Goal: Transaction & Acquisition: Purchase product/service

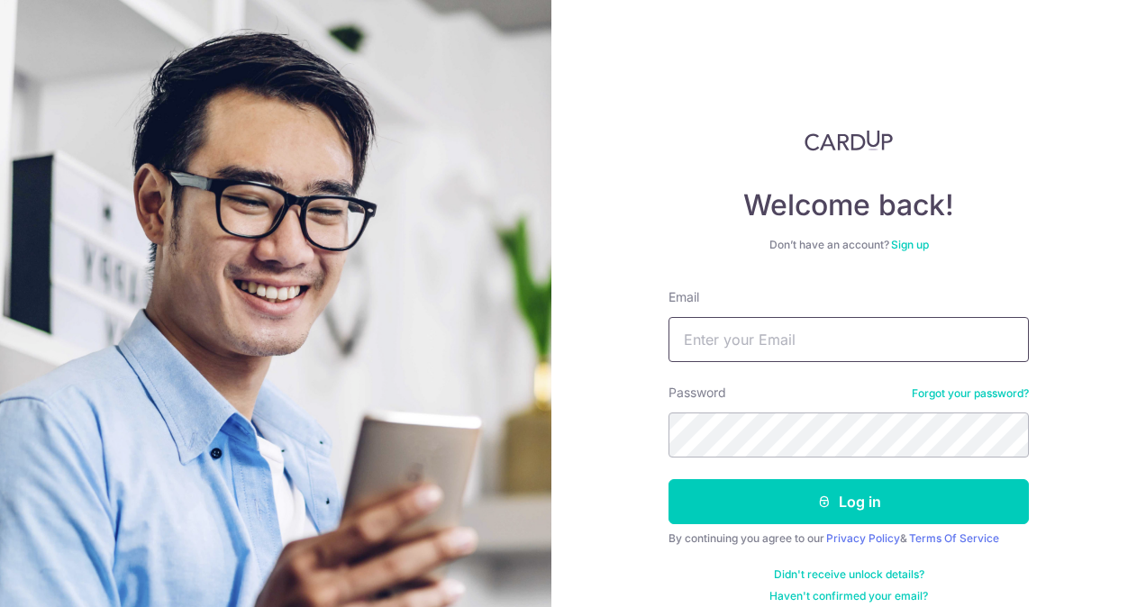
click at [823, 324] on input "Email" at bounding box center [849, 339] width 360 height 45
type input "chingnitay@hotmail.com"
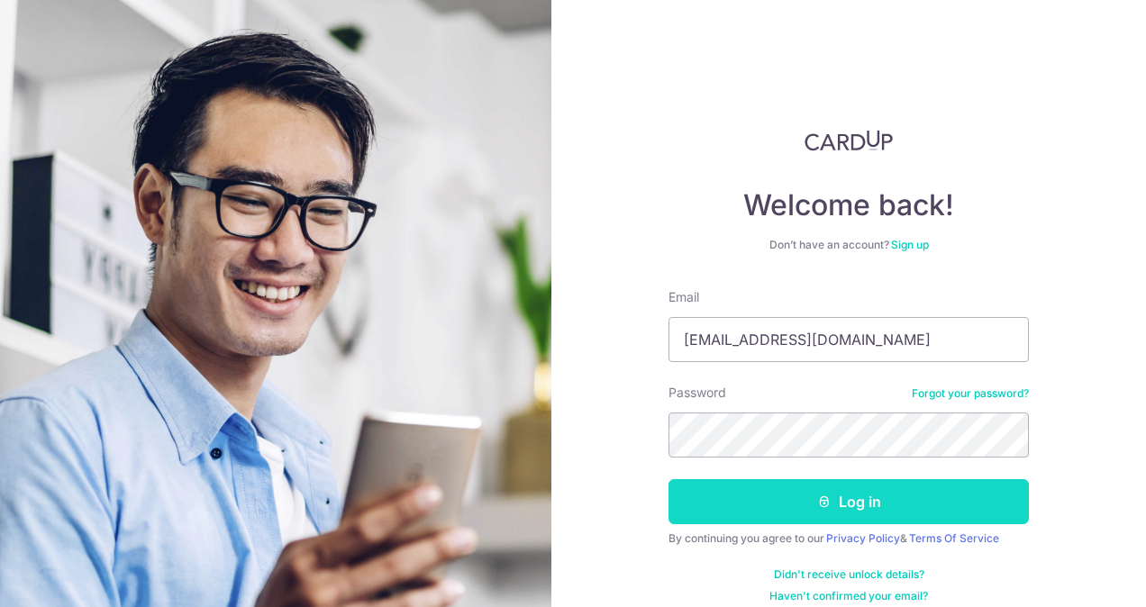
click at [888, 501] on button "Log in" at bounding box center [849, 501] width 360 height 45
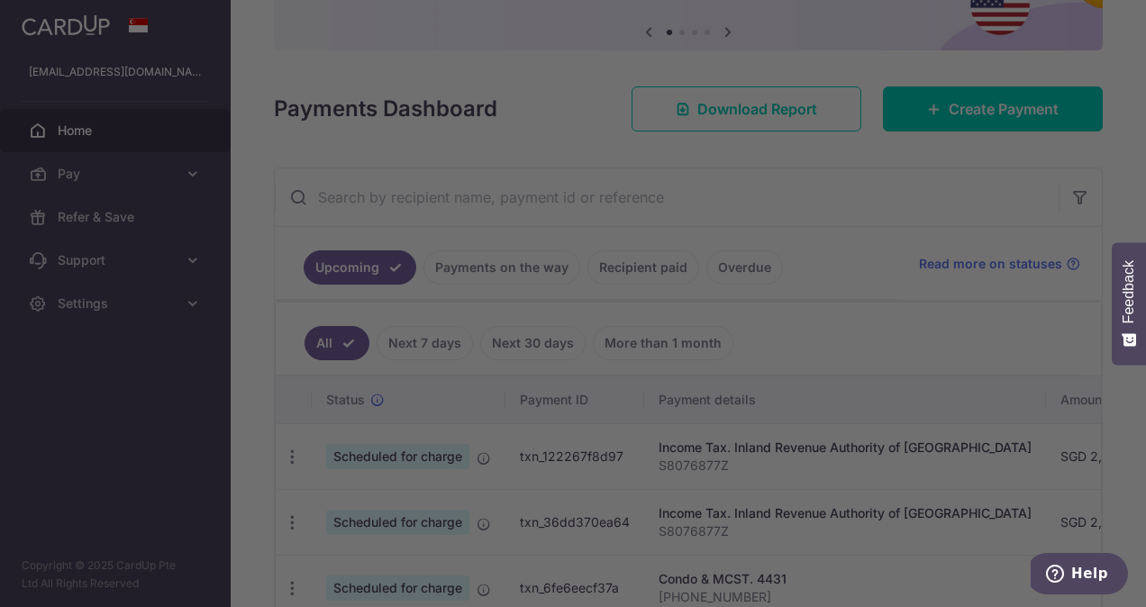
click at [215, 481] on div at bounding box center [579, 307] width 1158 height 614
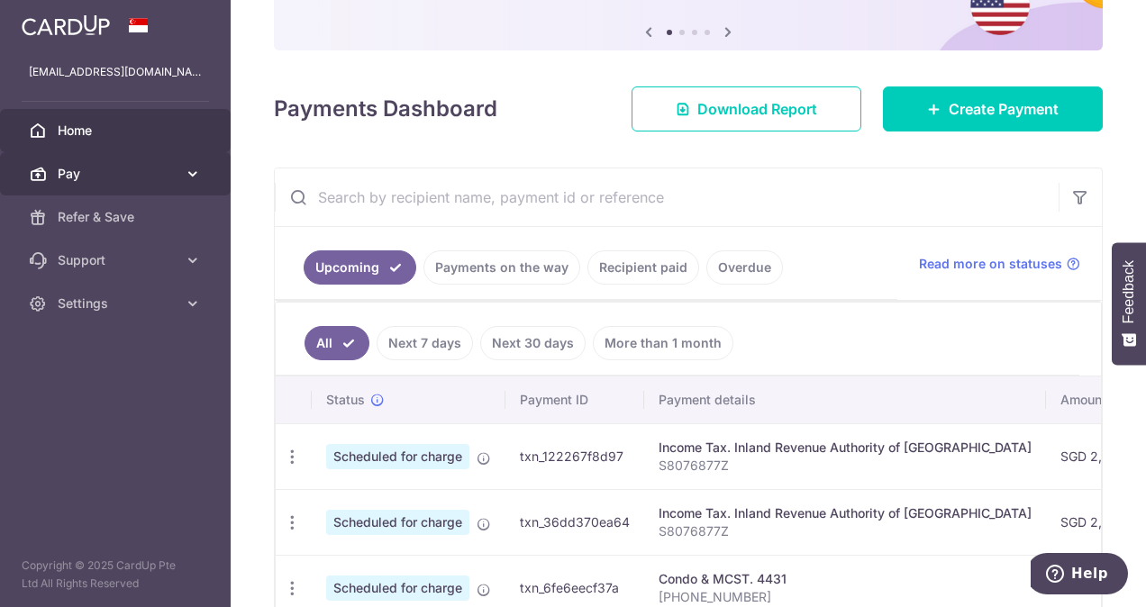
click at [128, 166] on span "Pay" at bounding box center [117, 174] width 119 height 18
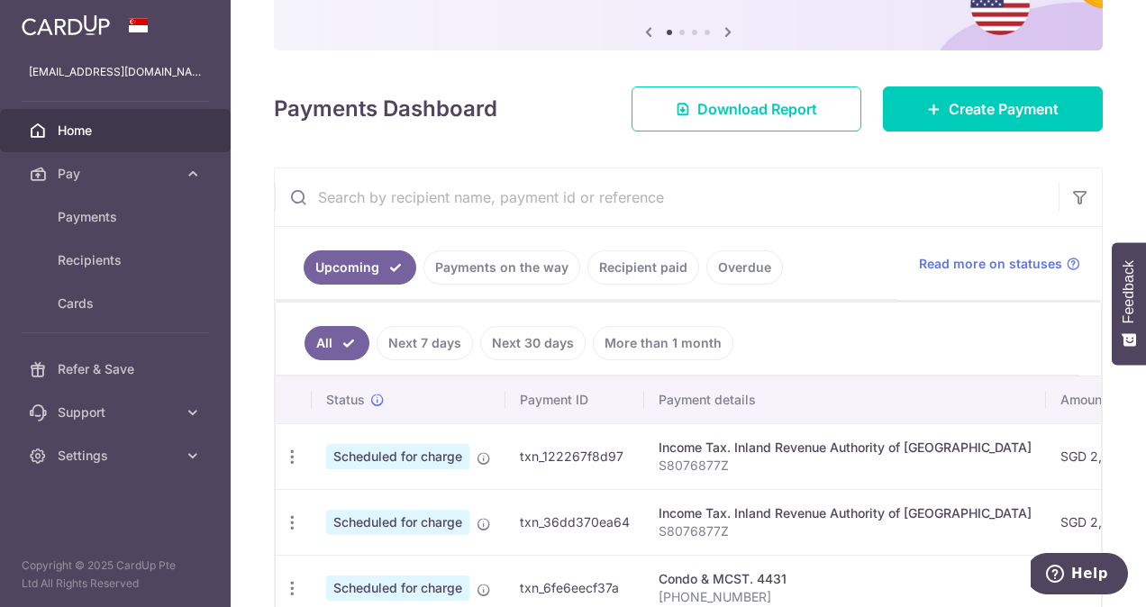
click at [84, 130] on span "Home" at bounding box center [117, 131] width 119 height 18
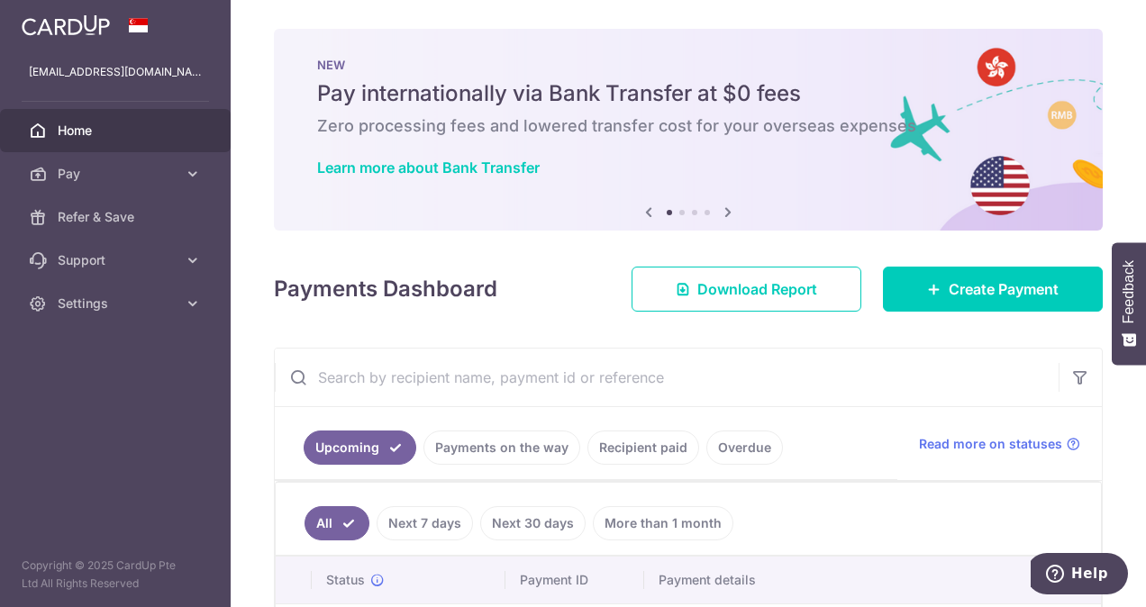
click at [679, 213] on li at bounding box center [681, 212] width 5 height 5
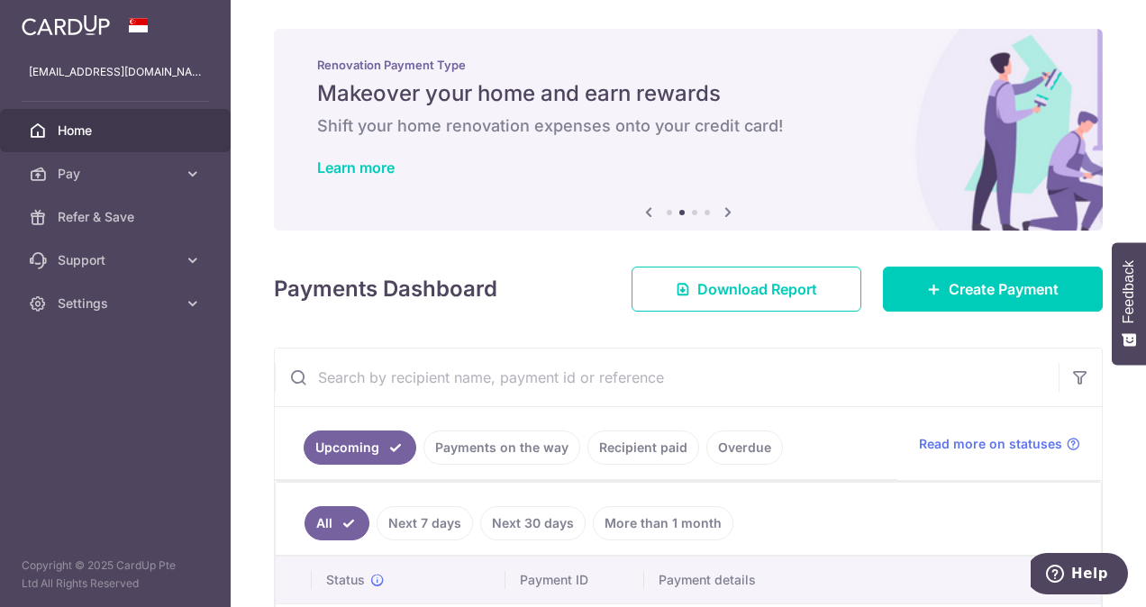
click at [699, 213] on ol at bounding box center [688, 212] width 43 height 5
click at [692, 214] on li at bounding box center [694, 212] width 5 height 5
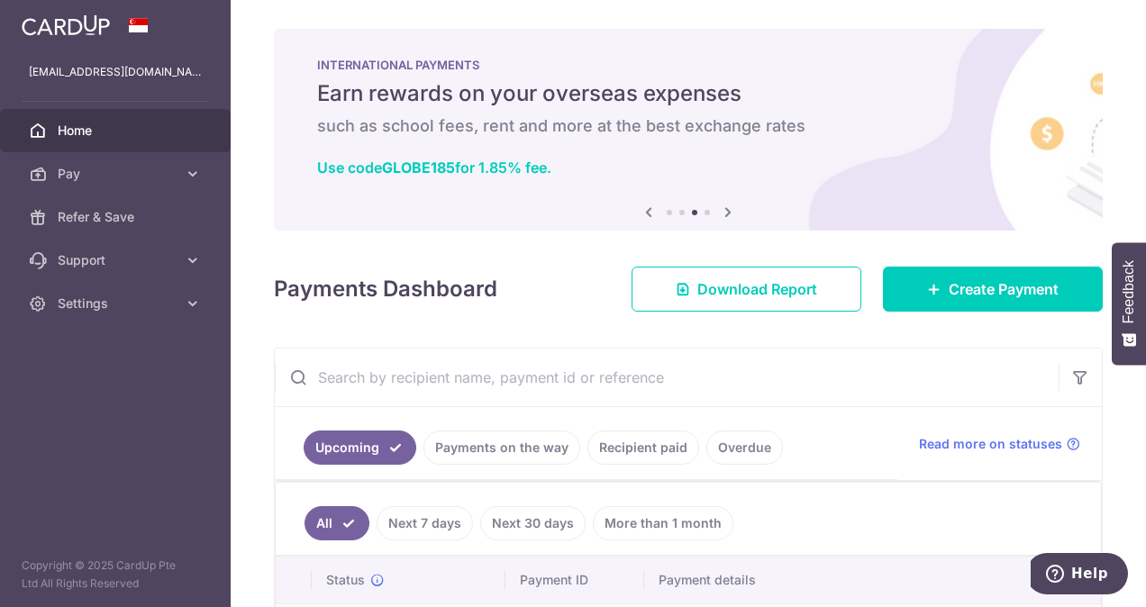
click at [705, 213] on li at bounding box center [707, 212] width 5 height 5
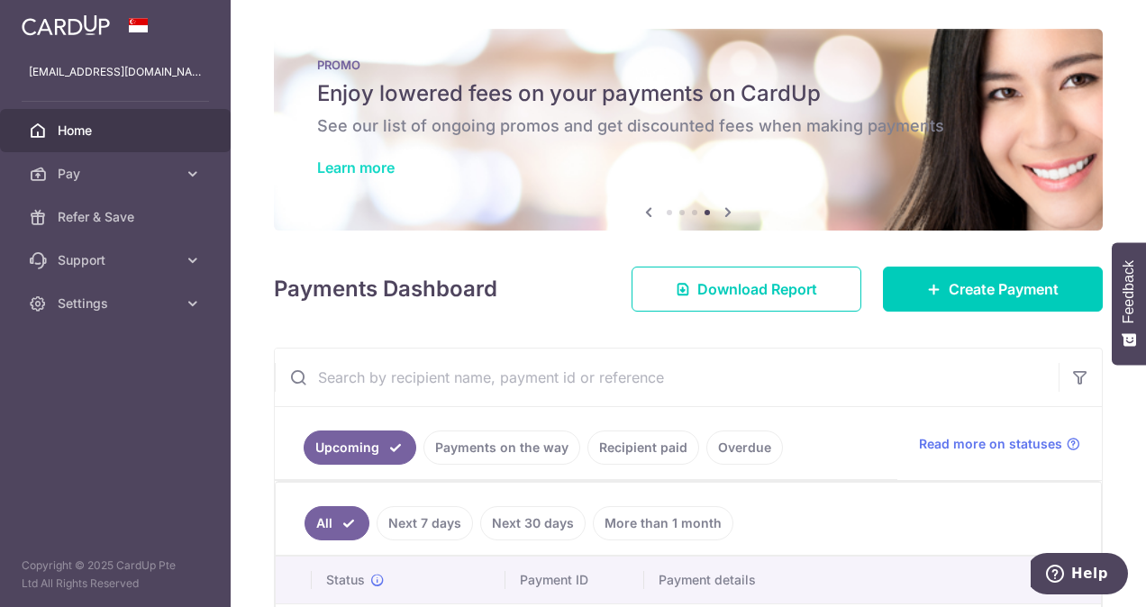
click at [369, 175] on link "Learn more" at bounding box center [355, 168] width 77 height 18
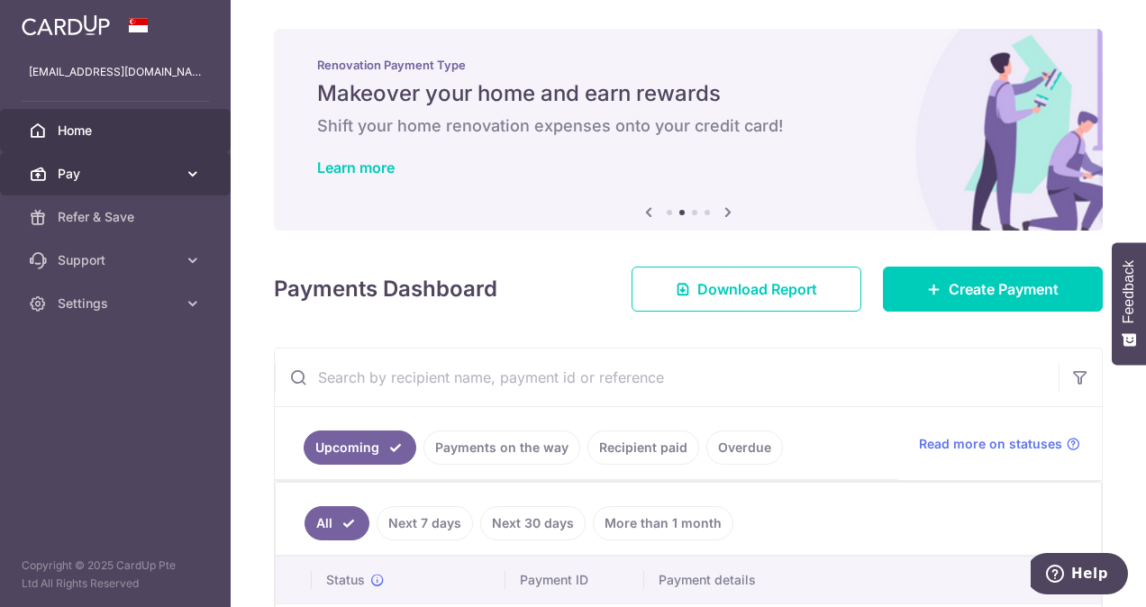
click at [137, 191] on link "Pay" at bounding box center [115, 173] width 231 height 43
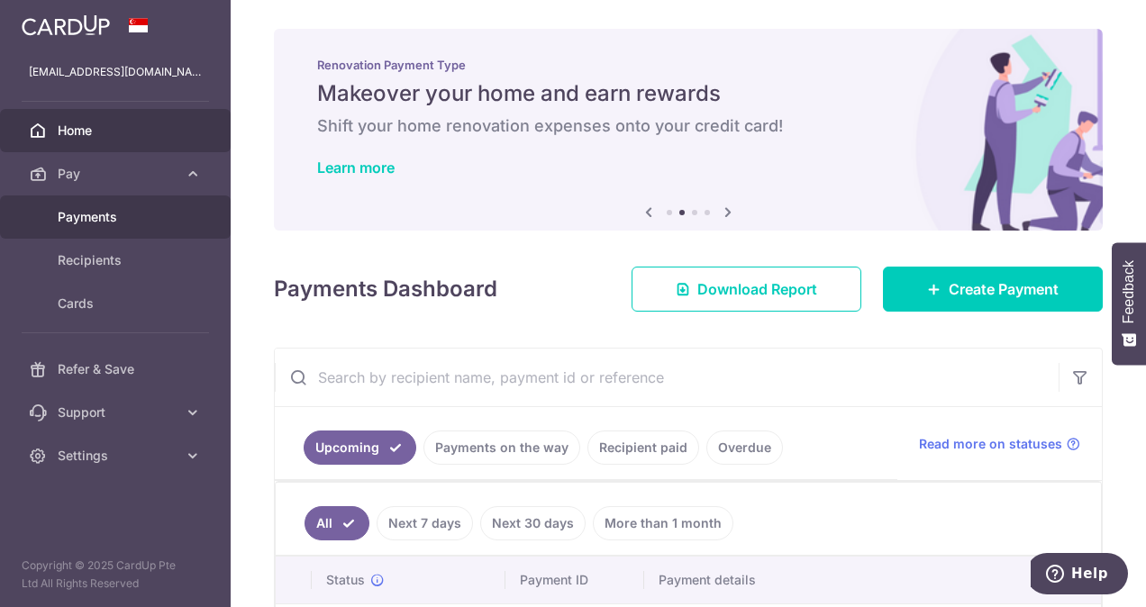
click at [115, 221] on span "Payments" at bounding box center [117, 217] width 119 height 18
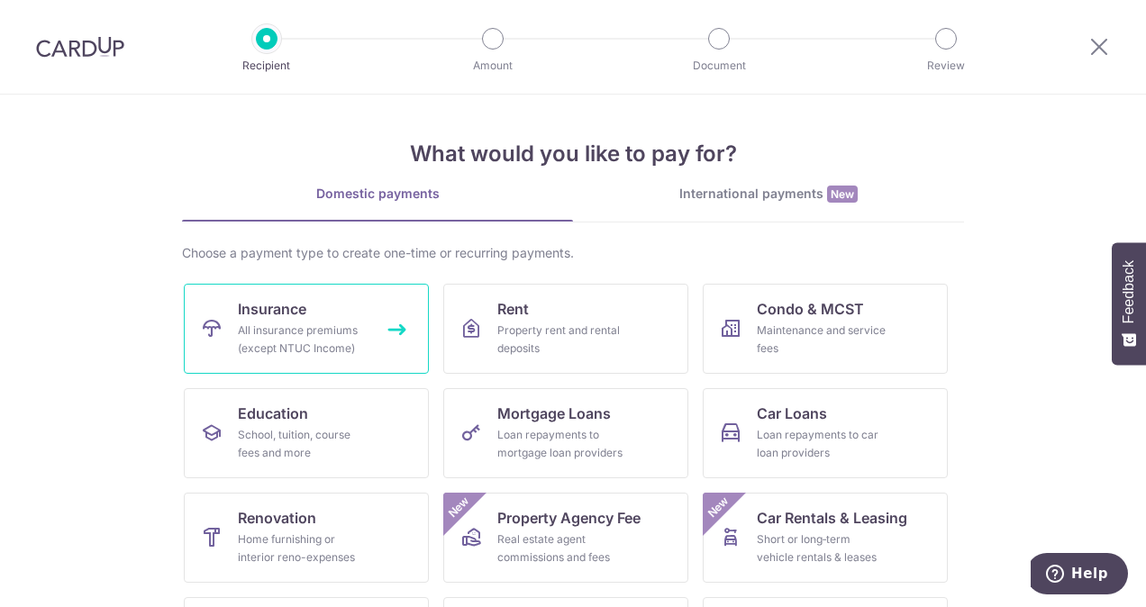
click at [306, 333] on div "All insurance premiums (except NTUC Income)" at bounding box center [303, 340] width 130 height 36
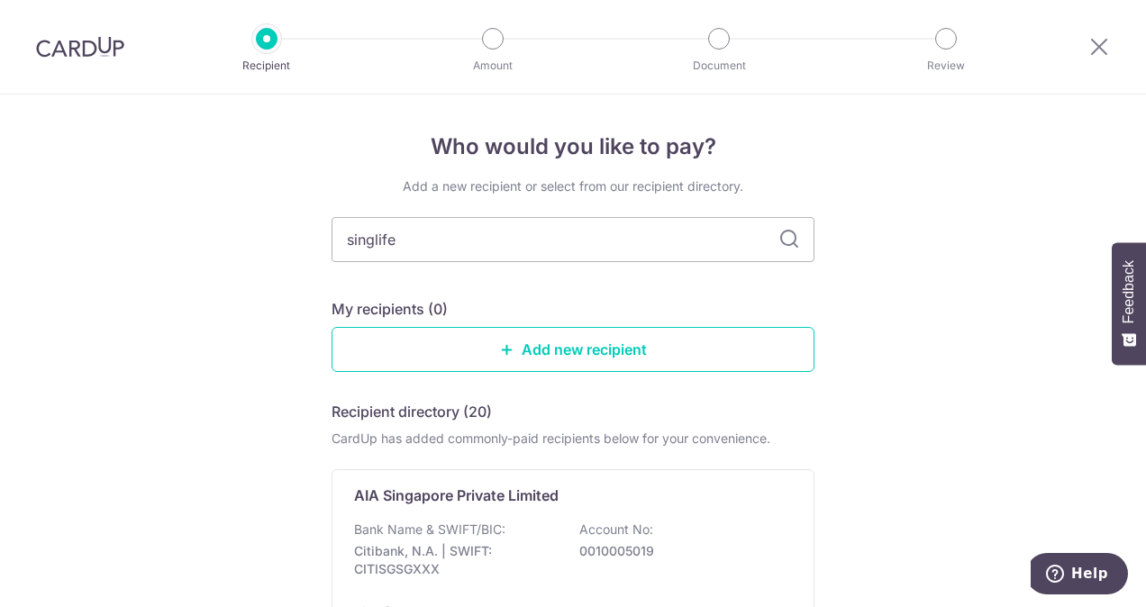
type input "singlife"
click at [786, 241] on icon at bounding box center [789, 240] width 22 height 22
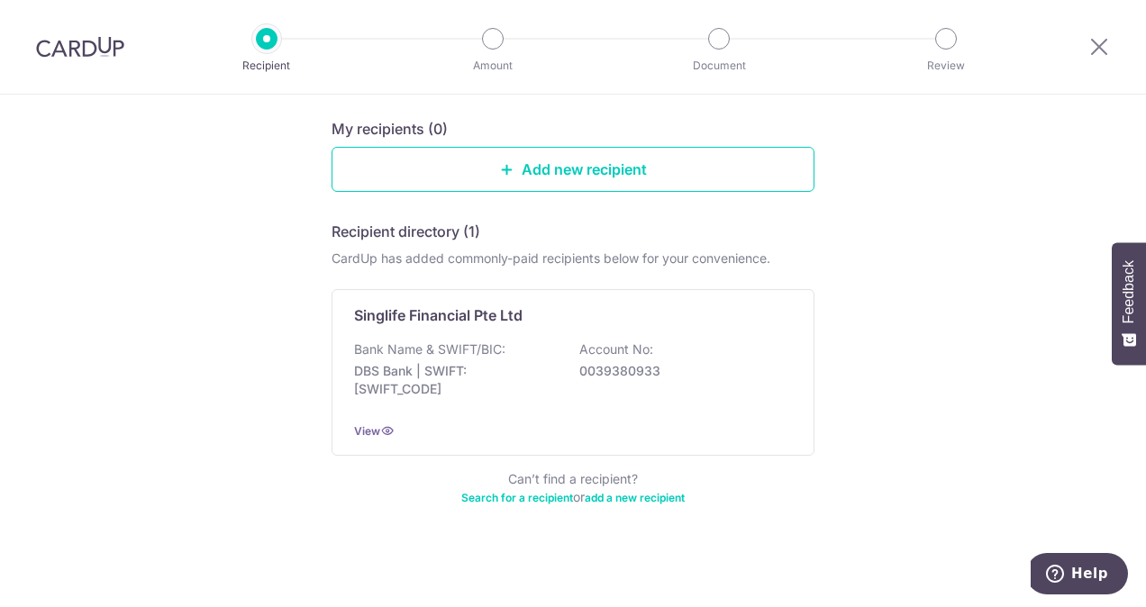
scroll to position [184, 0]
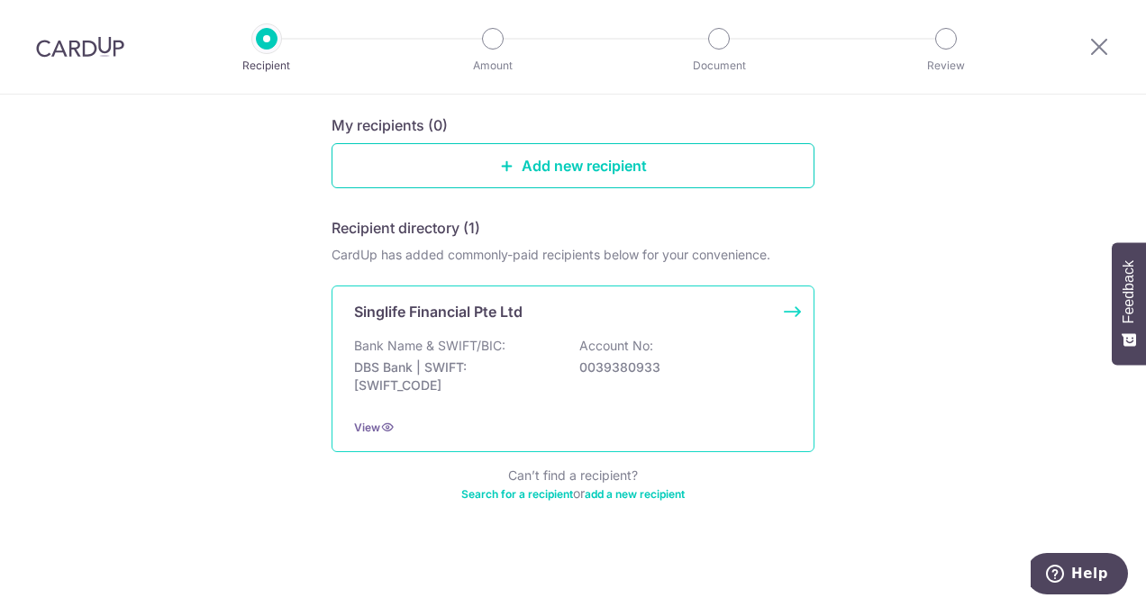
click at [467, 349] on p "Bank Name & SWIFT/BIC:" at bounding box center [429, 346] width 151 height 18
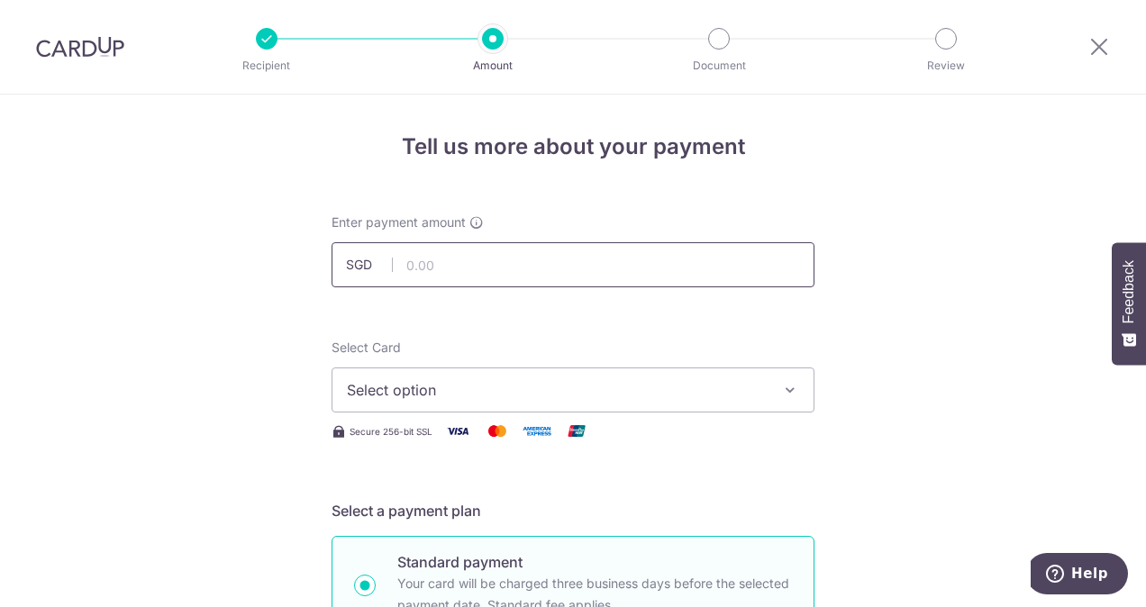
click at [508, 275] on input "text" at bounding box center [573, 264] width 483 height 45
click at [512, 269] on input "text" at bounding box center [573, 264] width 483 height 45
type input "1,590.60"
click at [726, 384] on span "Select option" at bounding box center [557, 390] width 420 height 22
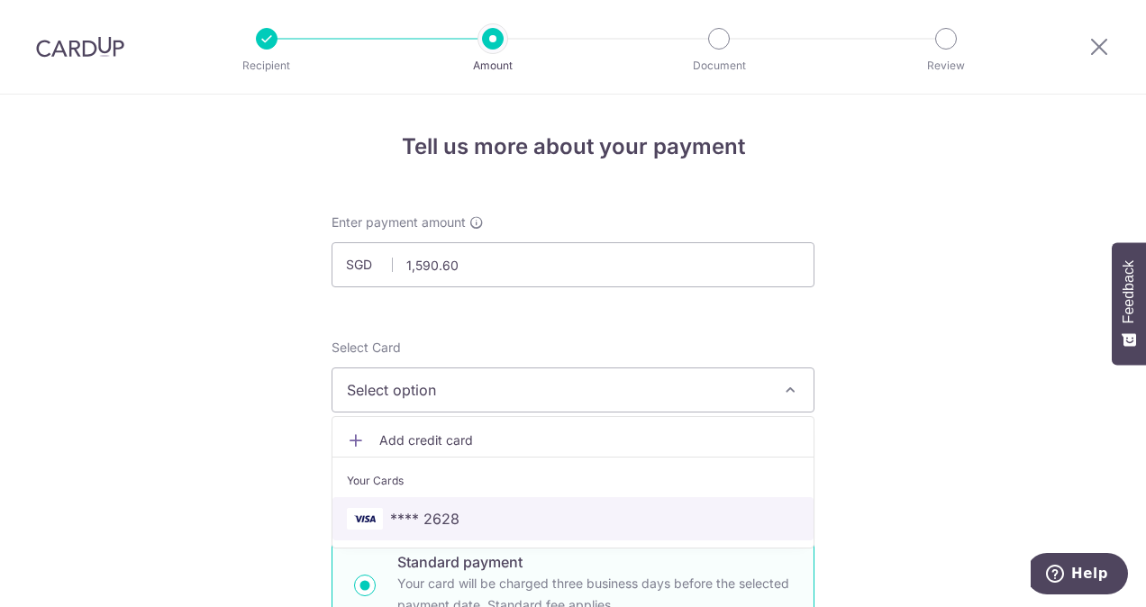
click at [609, 517] on span "**** 2628" at bounding box center [573, 519] width 452 height 22
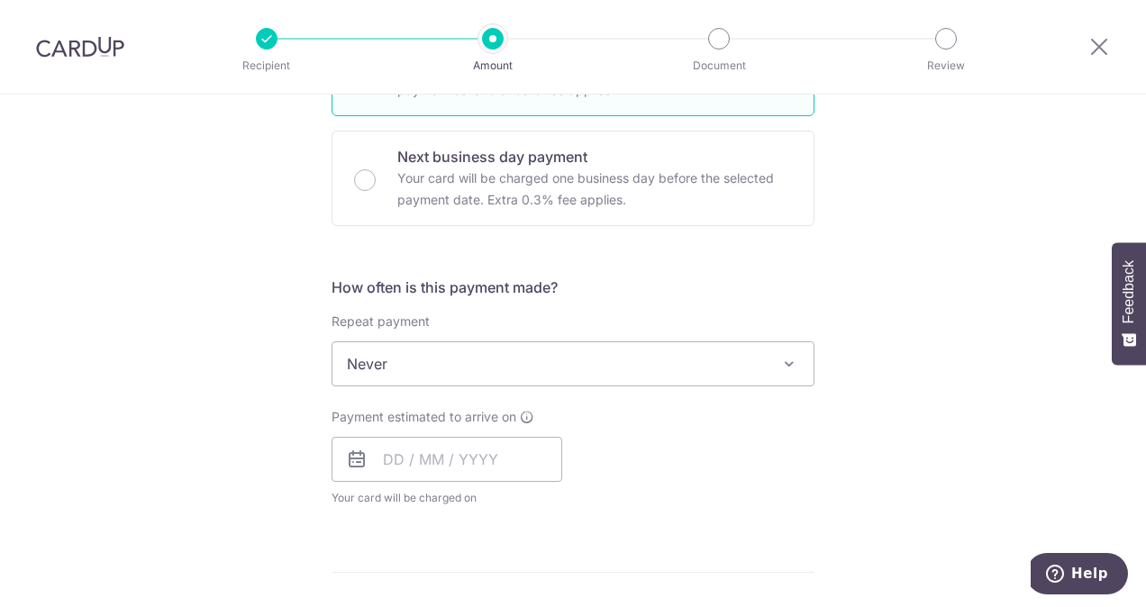
scroll to position [541, 0]
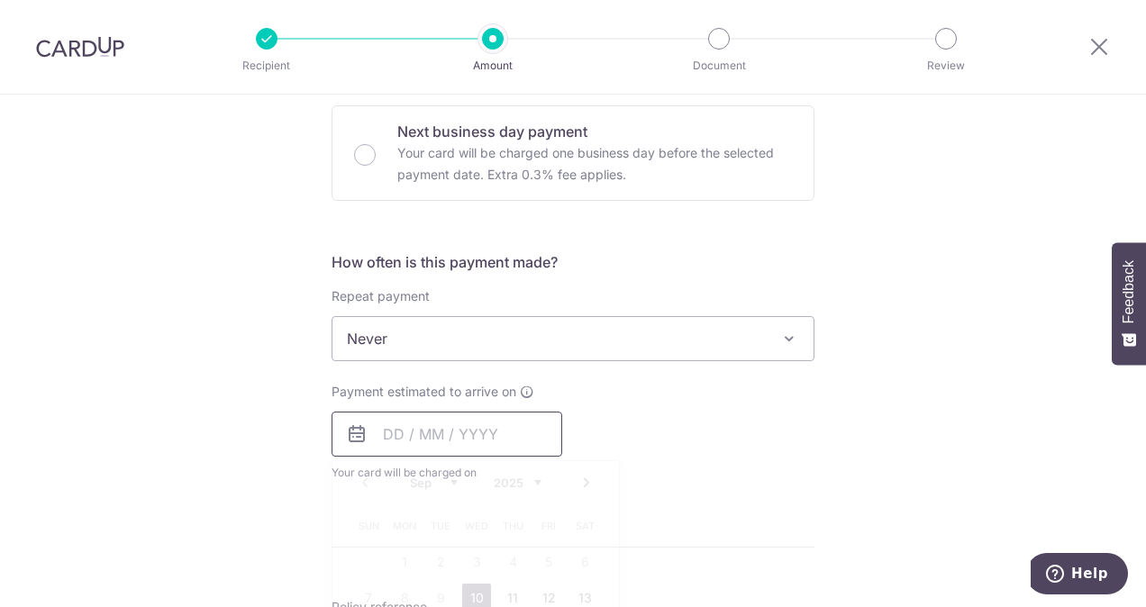
click at [496, 441] on input "text" at bounding box center [447, 434] width 231 height 45
click at [469, 595] on link "10" at bounding box center [476, 598] width 29 height 29
type input "[DATE]"
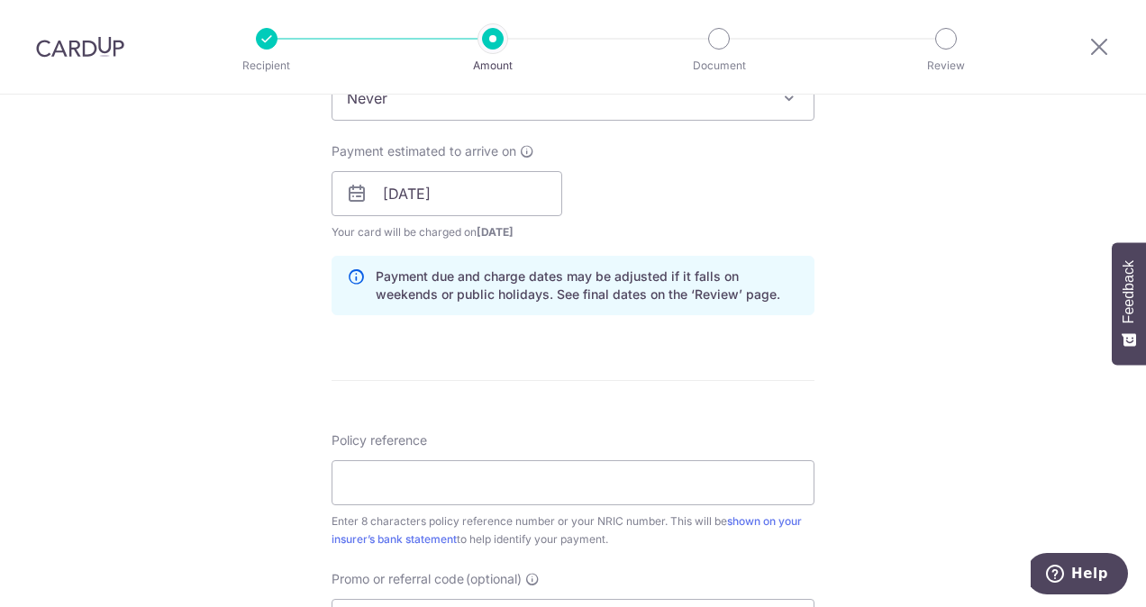
scroll to position [811, 0]
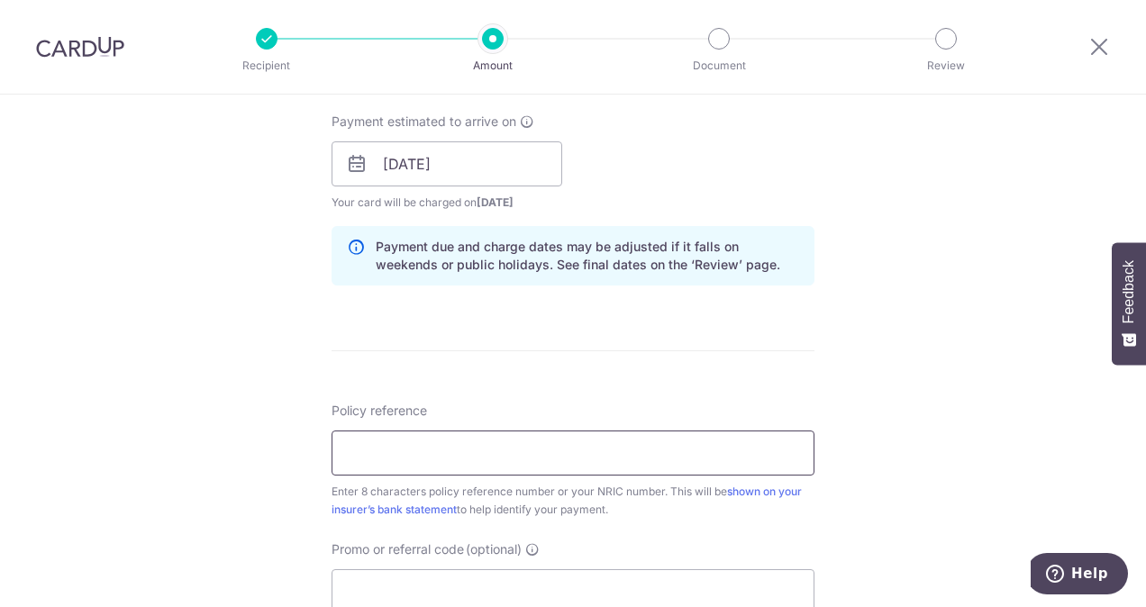
click at [564, 460] on input "Policy reference" at bounding box center [573, 453] width 483 height 45
click at [569, 448] on input "Policy reference" at bounding box center [573, 453] width 483 height 45
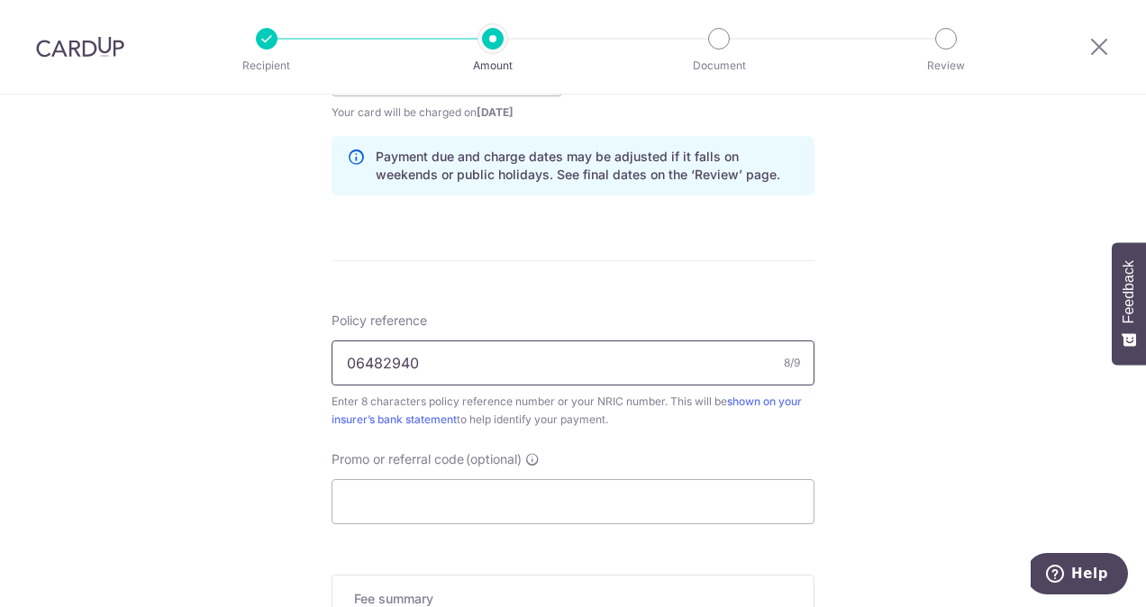
scroll to position [991, 0]
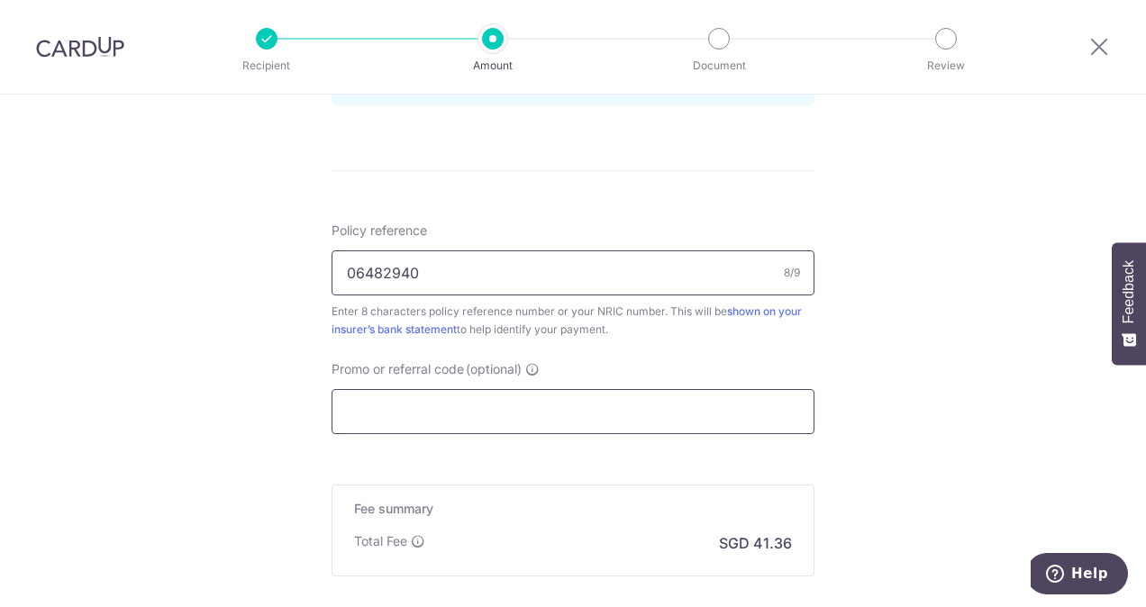
type input "06482940"
click at [578, 418] on input "Promo or referral code (optional)" at bounding box center [573, 411] width 483 height 45
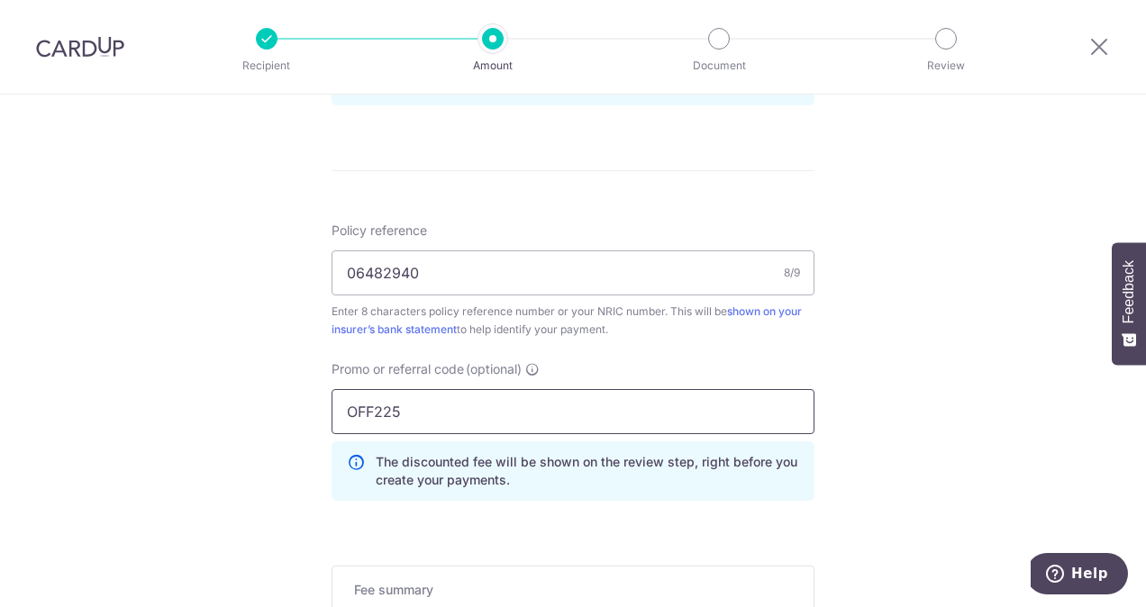
type input "OFF225"
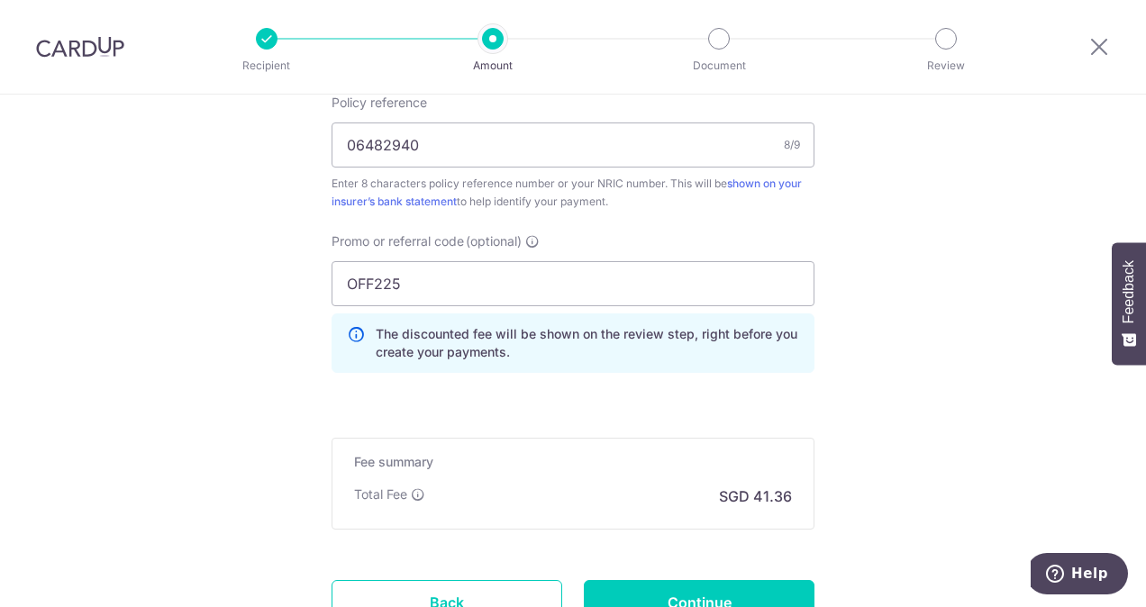
scroll to position [1171, 0]
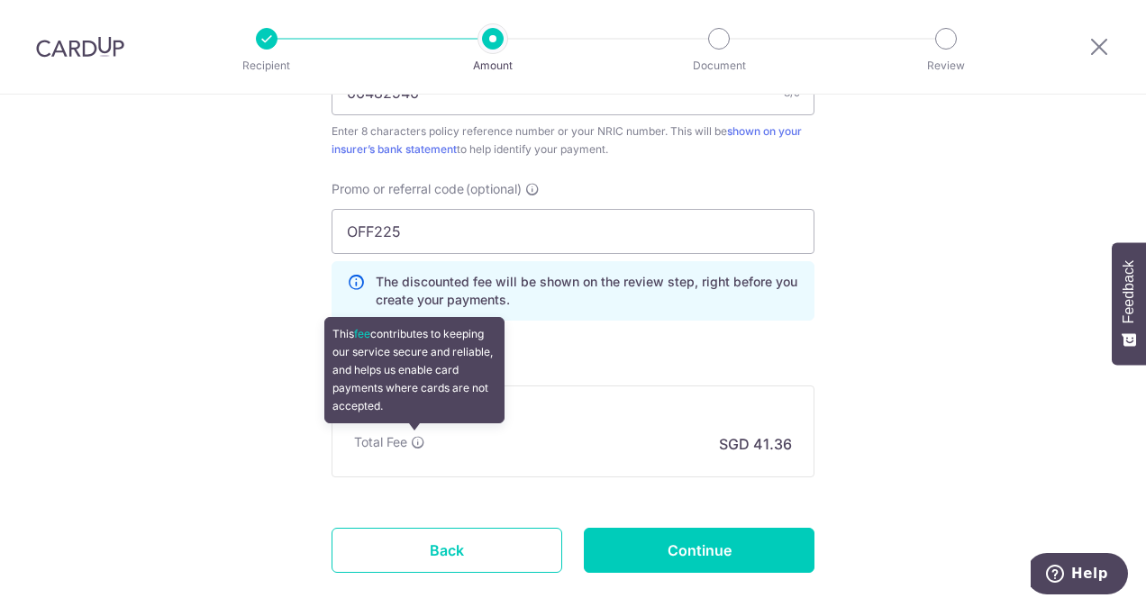
click at [414, 441] on icon at bounding box center [418, 442] width 14 height 14
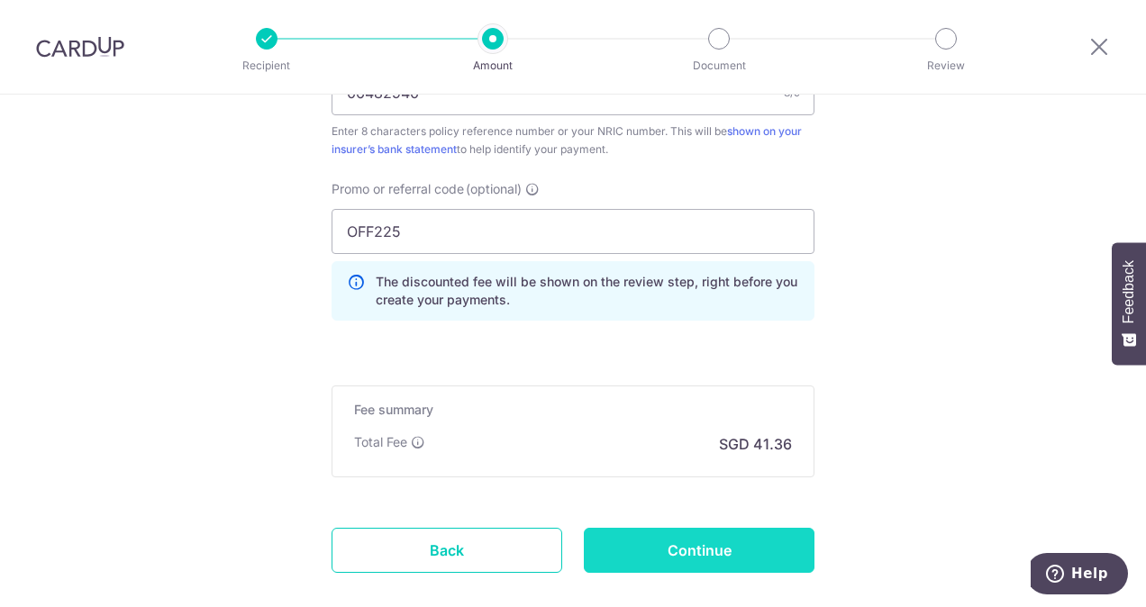
click at [725, 542] on input "Continue" at bounding box center [699, 550] width 231 height 45
type input "Create Schedule"
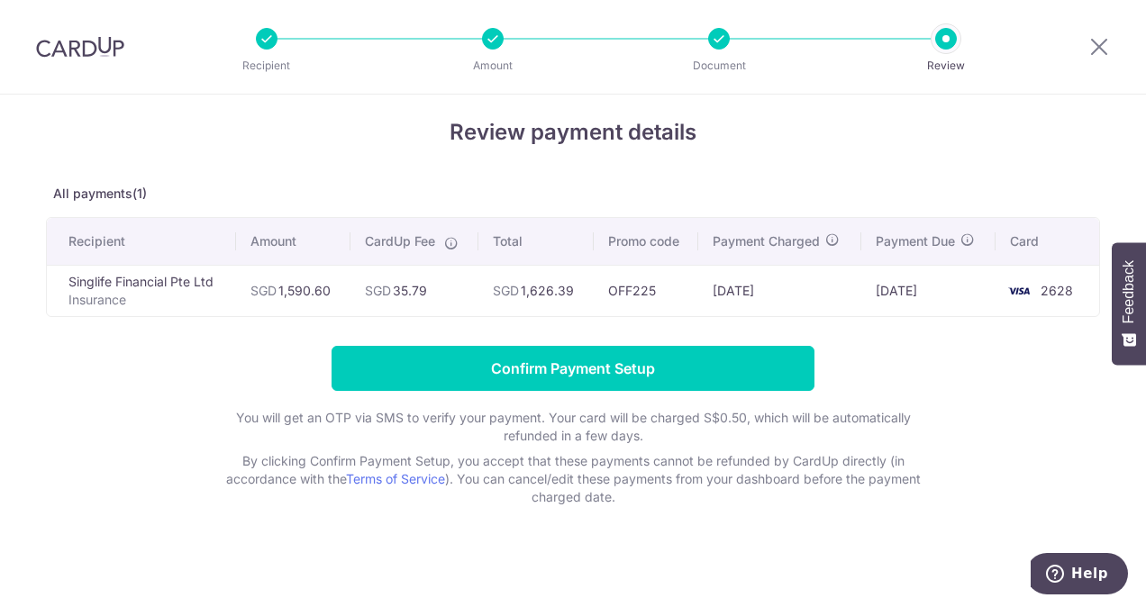
scroll to position [18, 0]
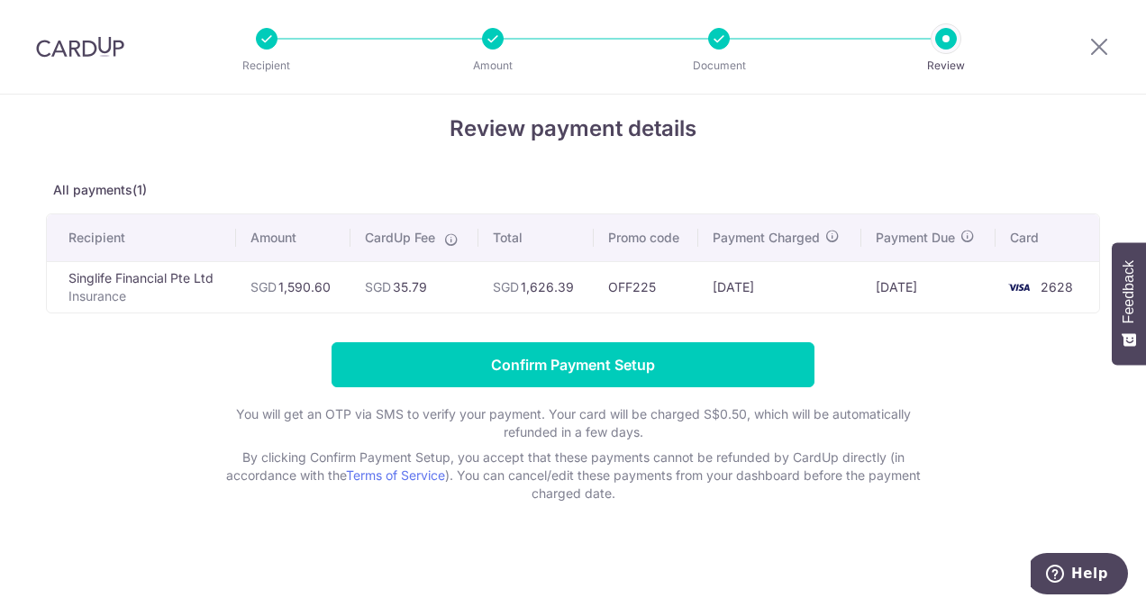
click at [1087, 52] on div at bounding box center [1099, 47] width 94 height 94
drag, startPoint x: 1095, startPoint y: 52, endPoint x: 654, endPoint y: 117, distance: 445.3
click at [1095, 52] on icon at bounding box center [1099, 46] width 22 height 23
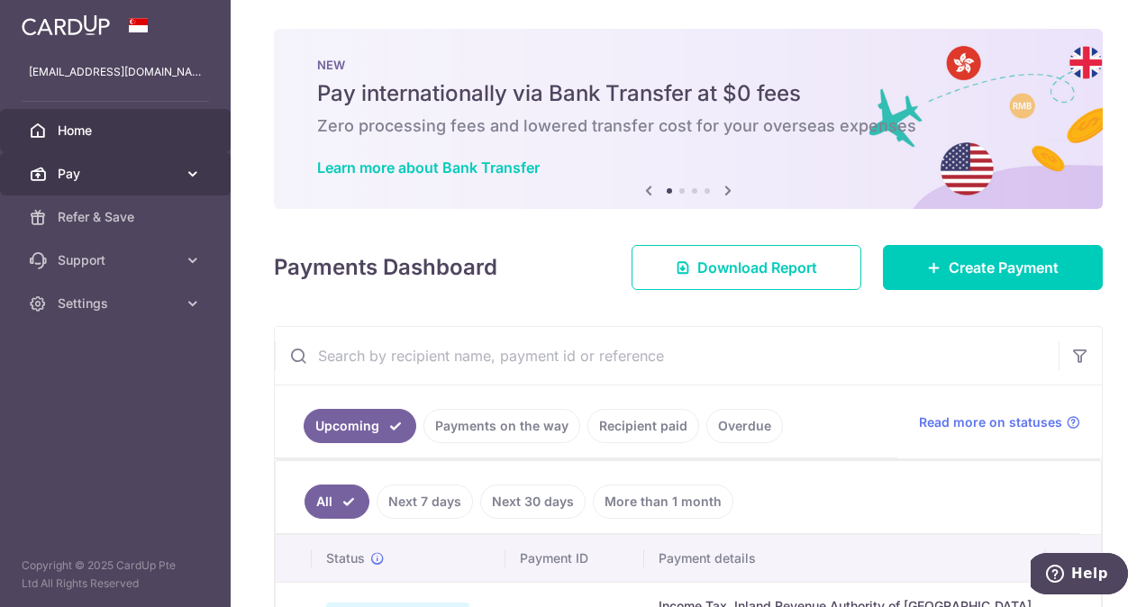
click at [180, 184] on link "Pay" at bounding box center [115, 173] width 231 height 43
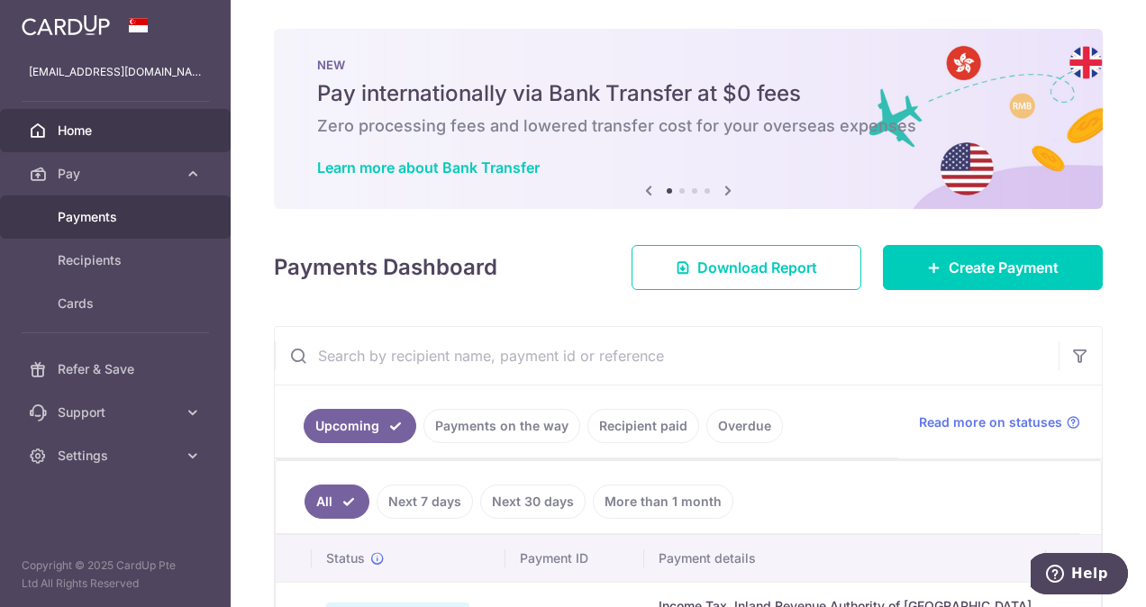
click at [150, 209] on span "Payments" at bounding box center [117, 217] width 119 height 18
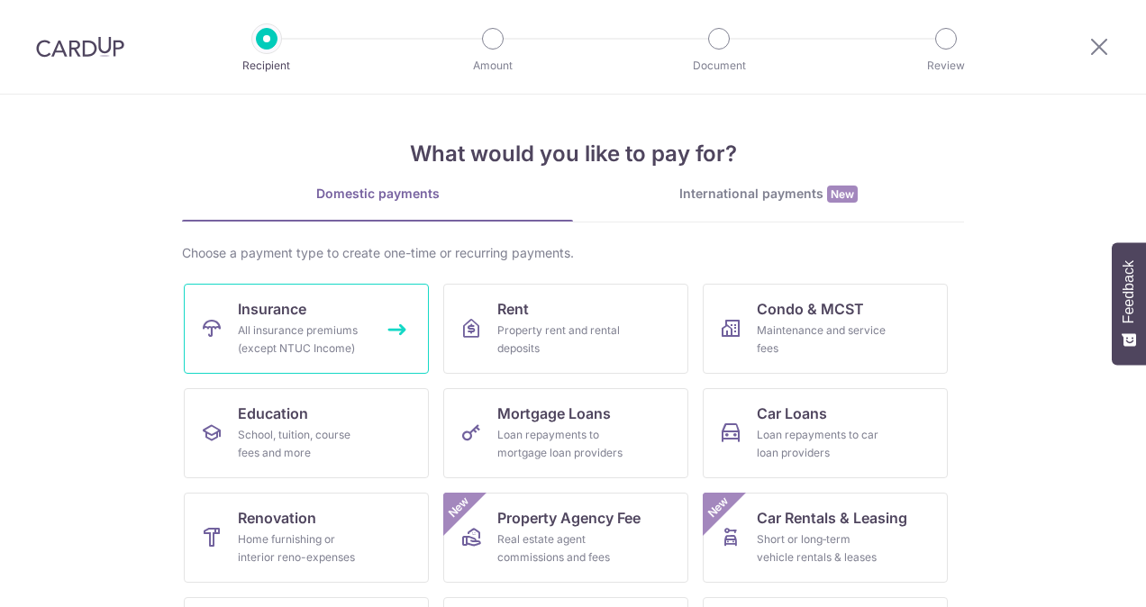
click at [341, 327] on div "All insurance premiums (except NTUC Income)" at bounding box center [303, 340] width 130 height 36
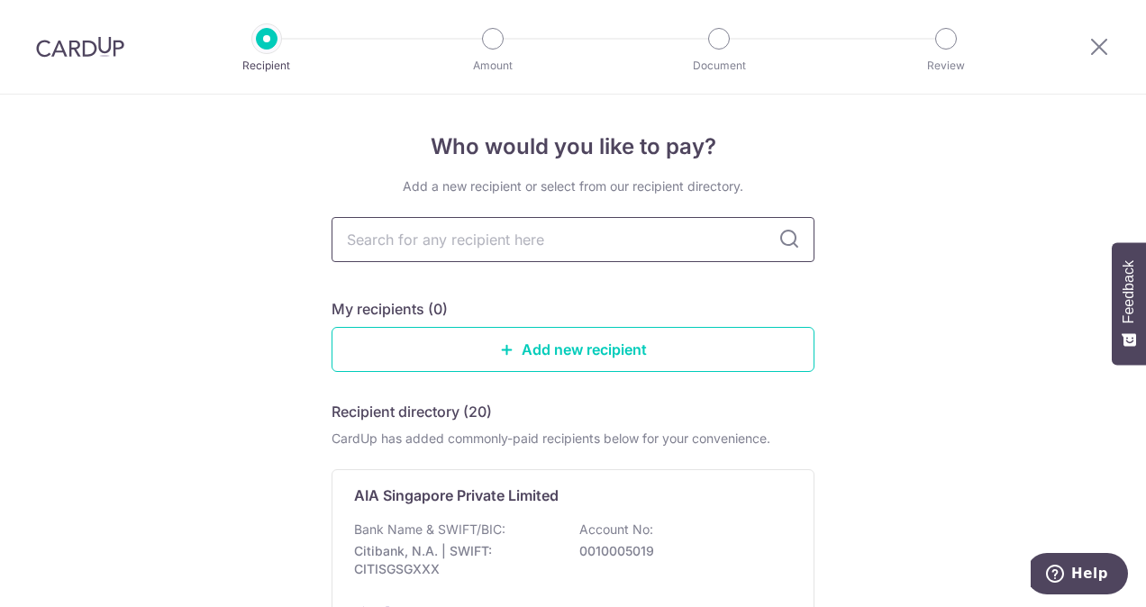
click at [499, 239] on input "text" at bounding box center [573, 239] width 483 height 45
type input "singapore life"
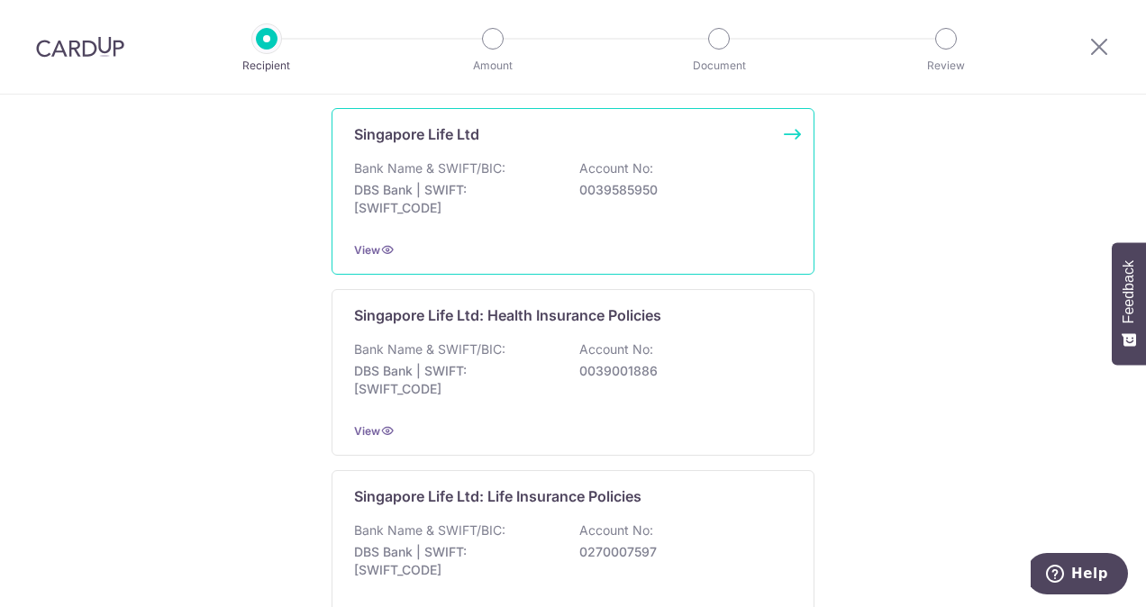
scroll to position [270, 0]
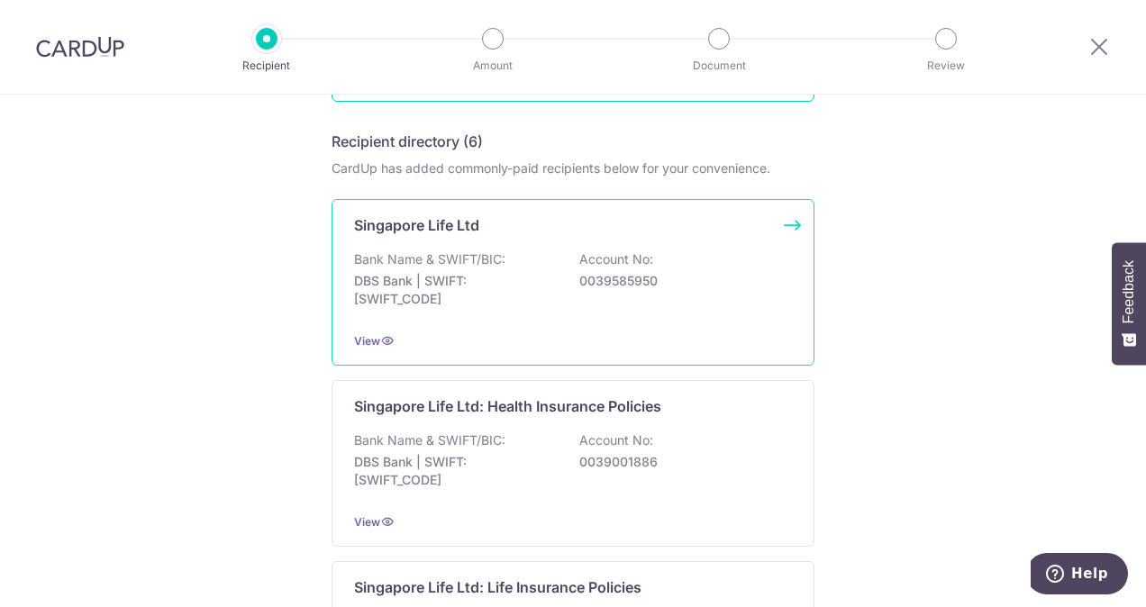
click at [564, 283] on div "Bank Name & SWIFT/BIC: DBS Bank | SWIFT: [SWIFT_CODE] Account No: 0039585950" at bounding box center [573, 283] width 438 height 67
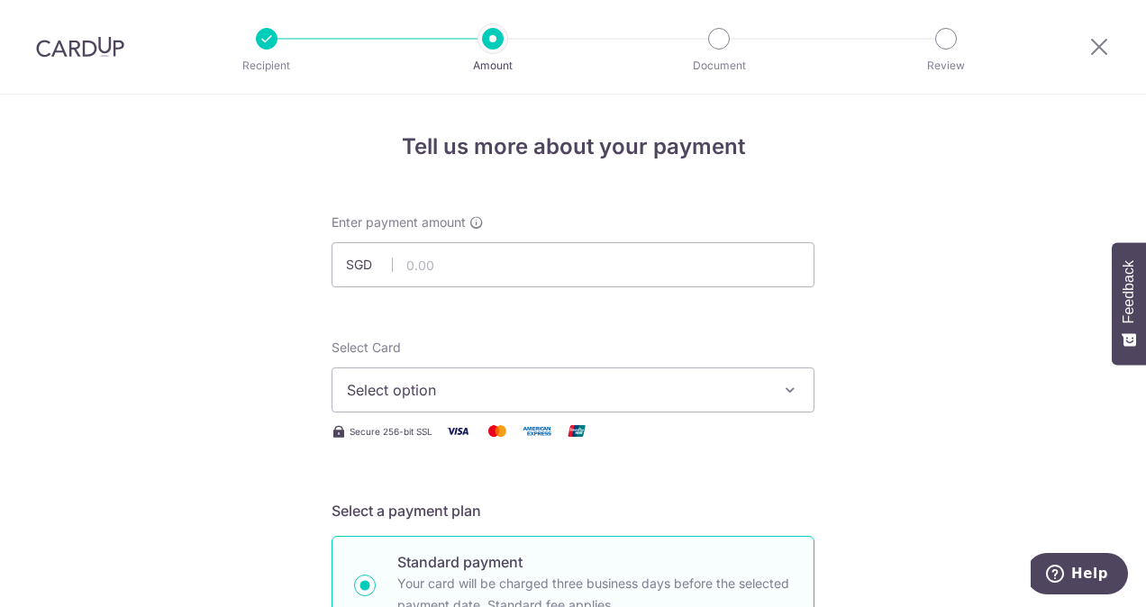
click at [258, 39] on div at bounding box center [267, 39] width 22 height 22
click at [1089, 46] on icon at bounding box center [1099, 46] width 22 height 23
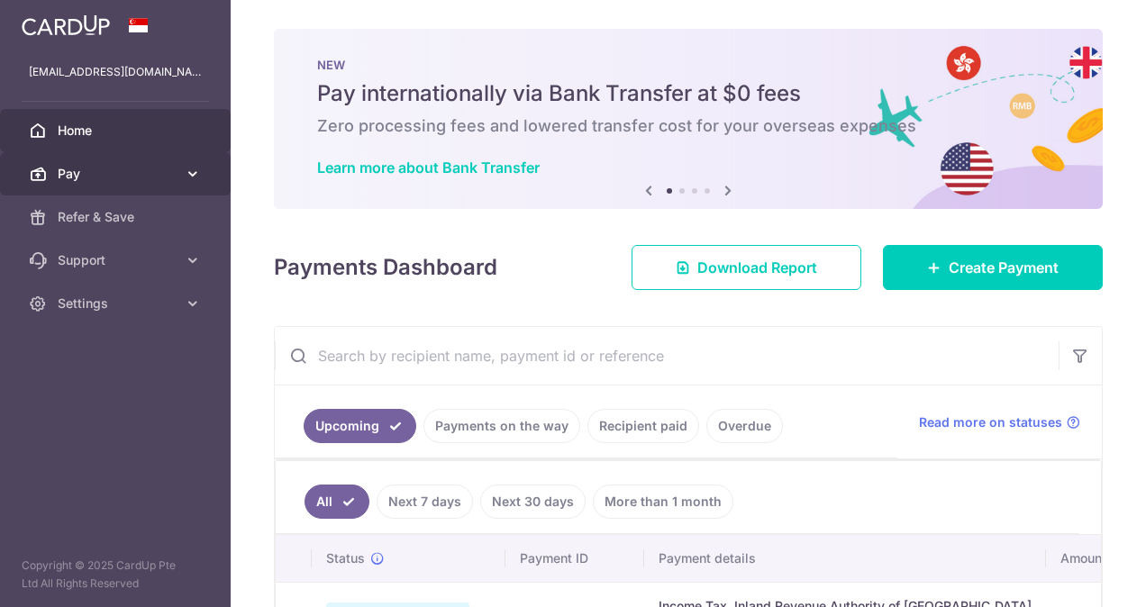
click at [115, 178] on span "Pay" at bounding box center [117, 174] width 119 height 18
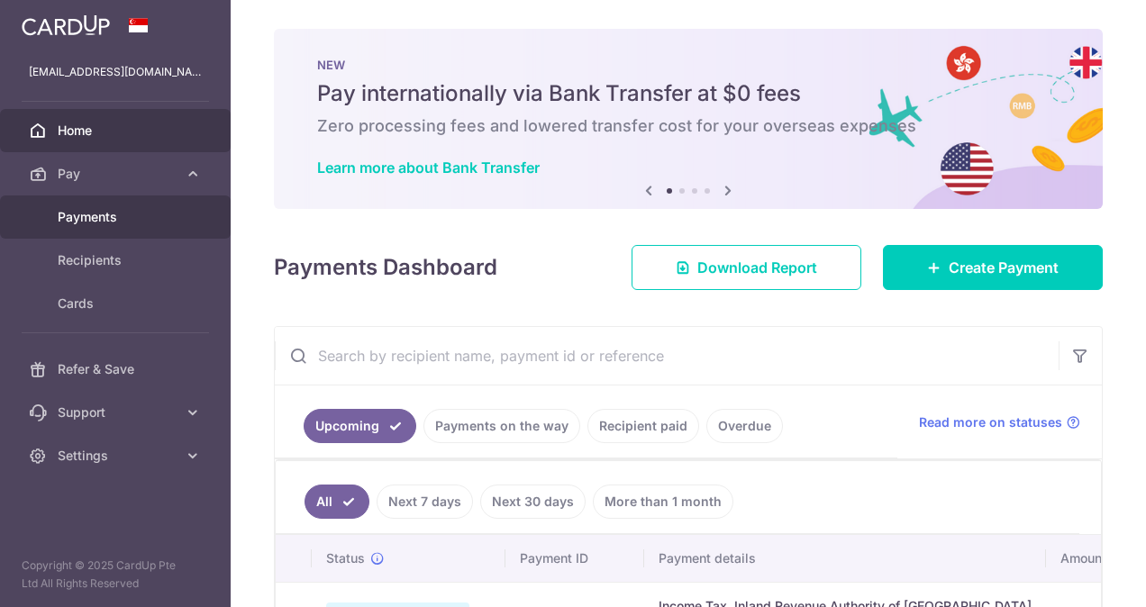
click at [123, 205] on link "Payments" at bounding box center [115, 217] width 231 height 43
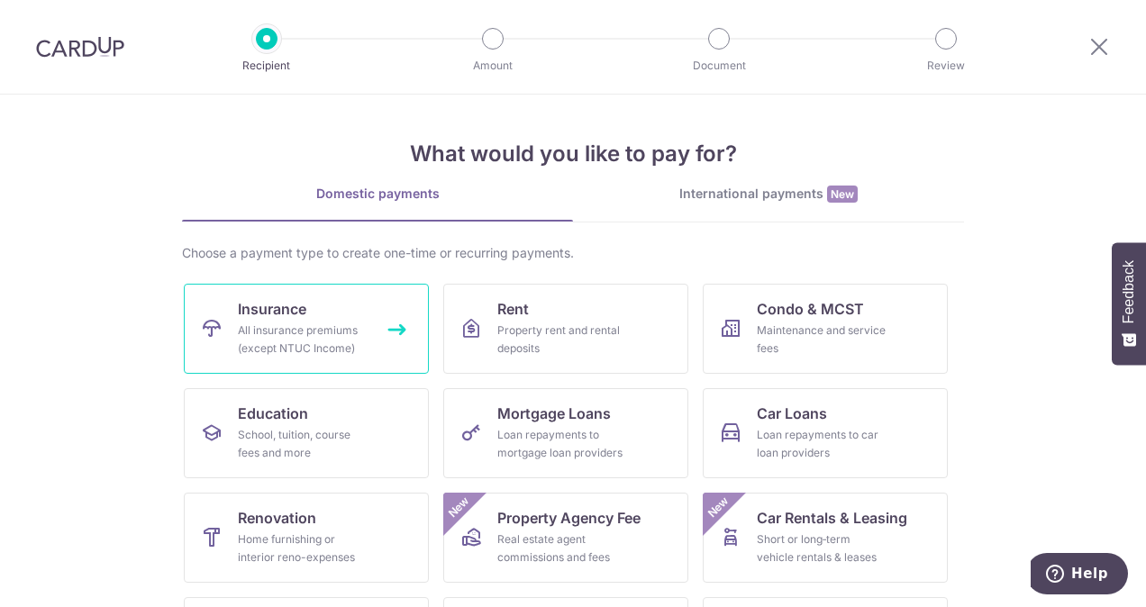
click at [319, 322] on div "All insurance premiums (except NTUC Income)" at bounding box center [303, 340] width 130 height 36
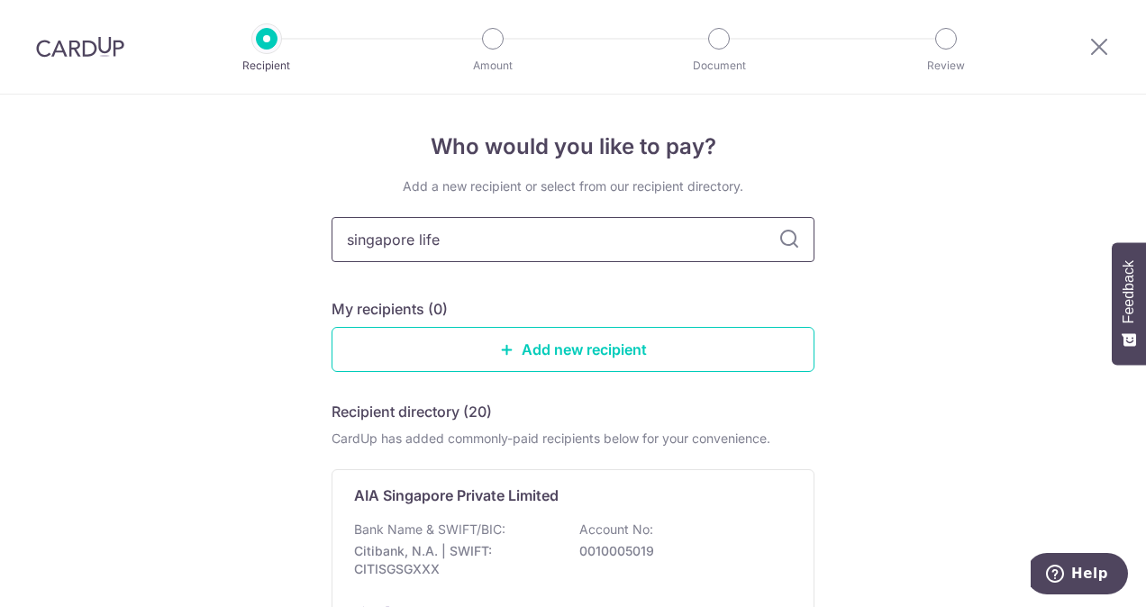
type input "singapore life"
click at [782, 238] on icon at bounding box center [789, 240] width 22 height 22
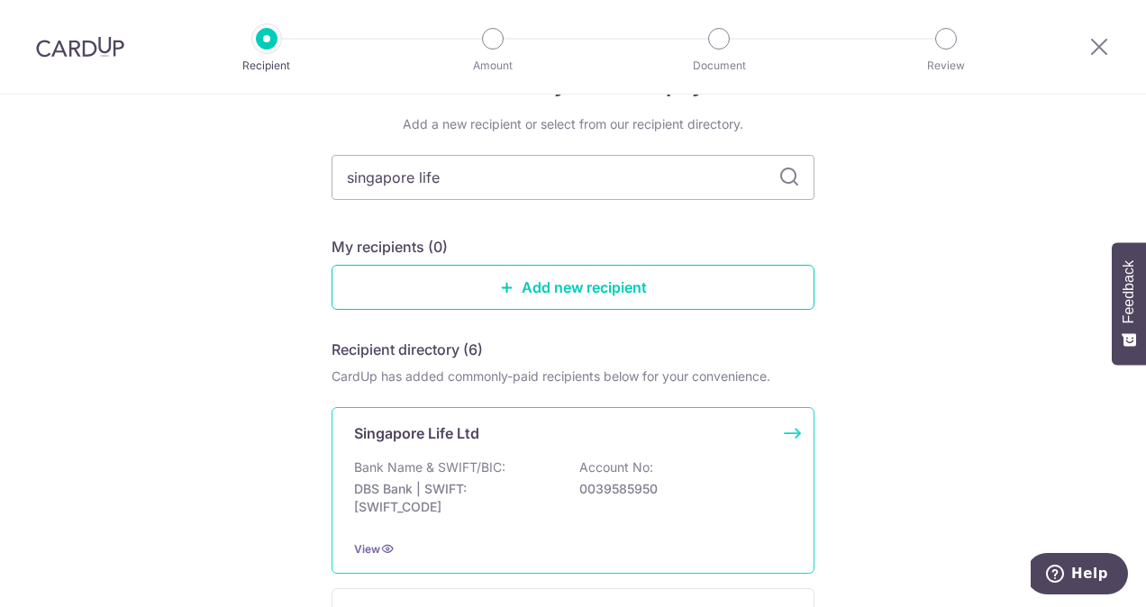
scroll to position [90, 0]
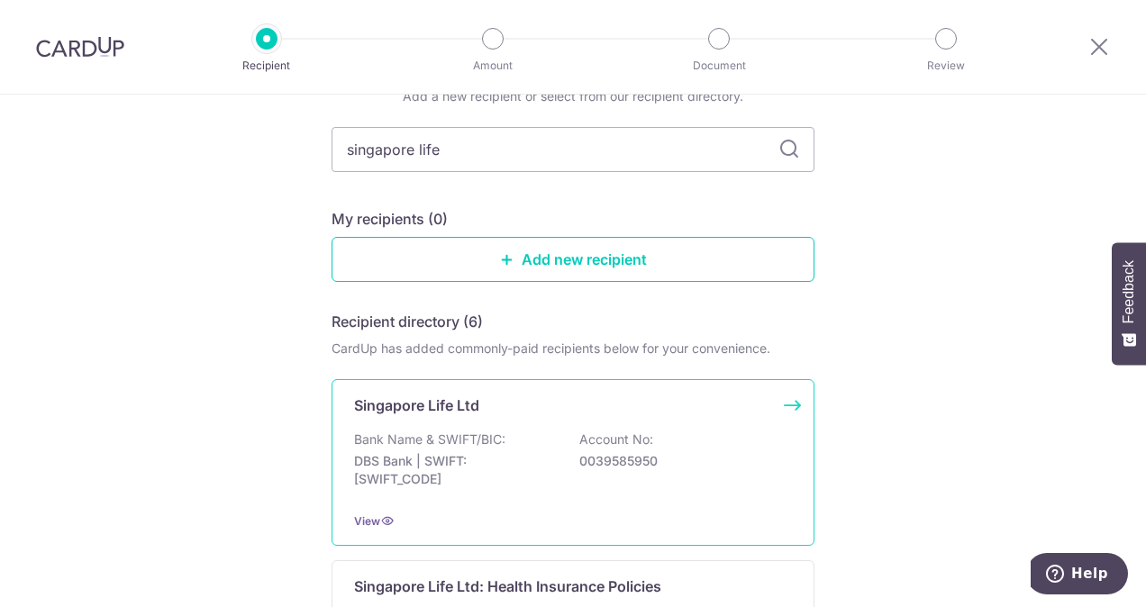
click at [514, 473] on p "DBS Bank | SWIFT: [SWIFT_CODE]" at bounding box center [455, 470] width 202 height 36
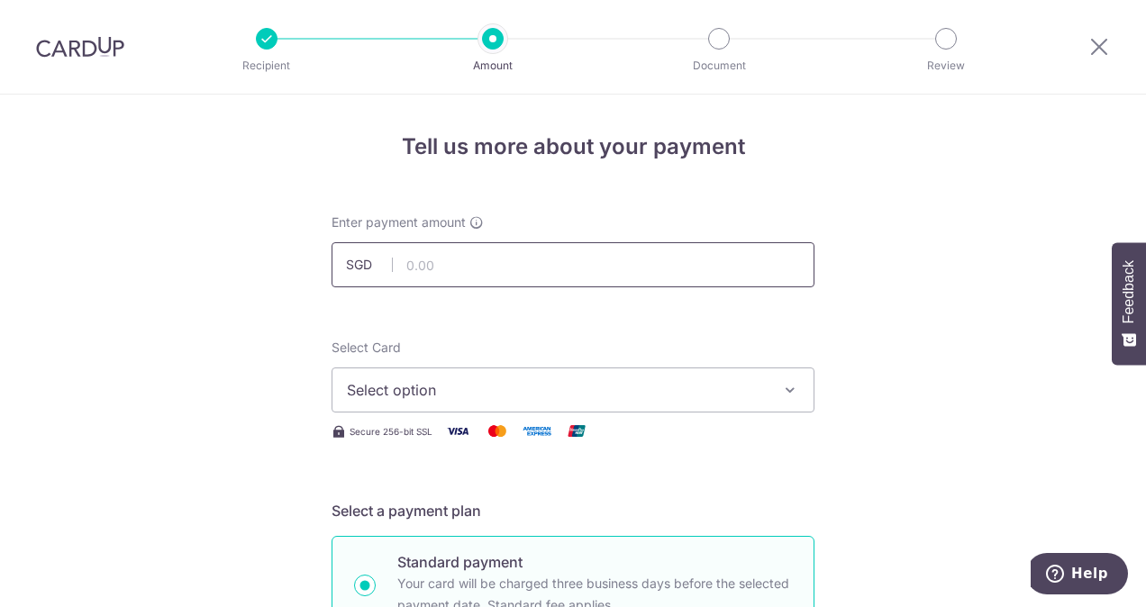
click at [542, 274] on input "text" at bounding box center [573, 264] width 483 height 45
type input "1,590.60"
type input "06482940"
type input "OFF225"
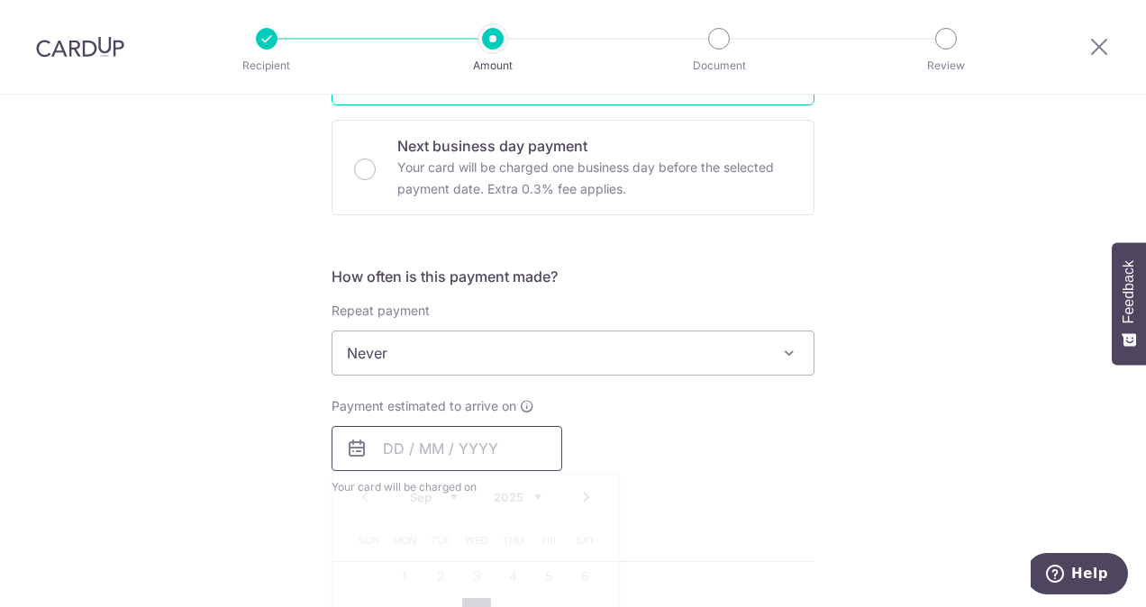
type input "1,590.60"
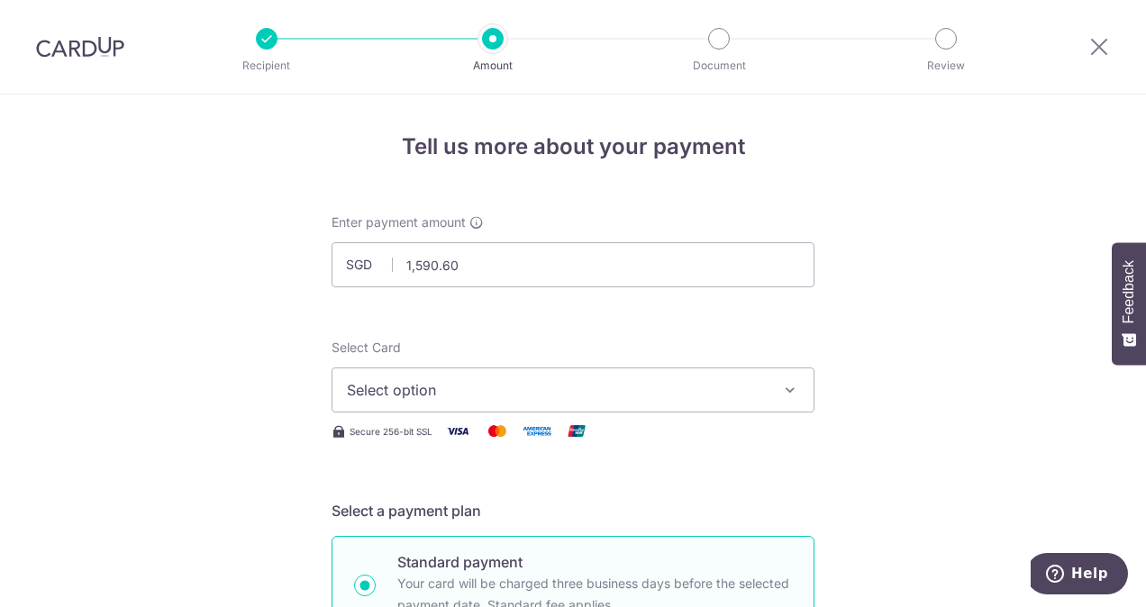
click at [703, 394] on span "Select option" at bounding box center [557, 390] width 420 height 22
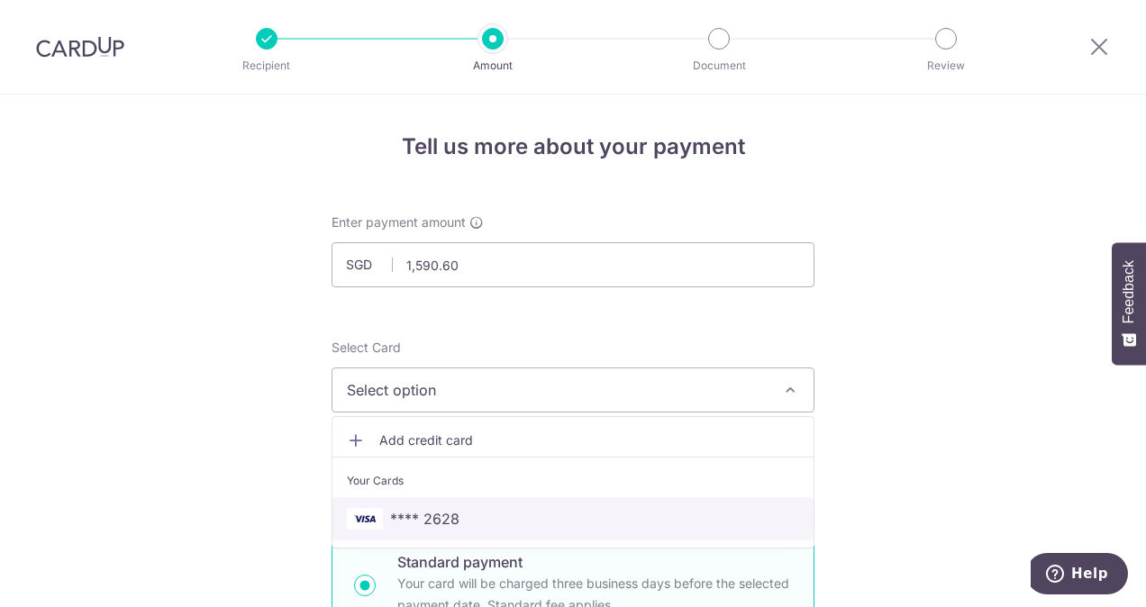
click at [634, 506] on link "**** 2628" at bounding box center [572, 518] width 481 height 43
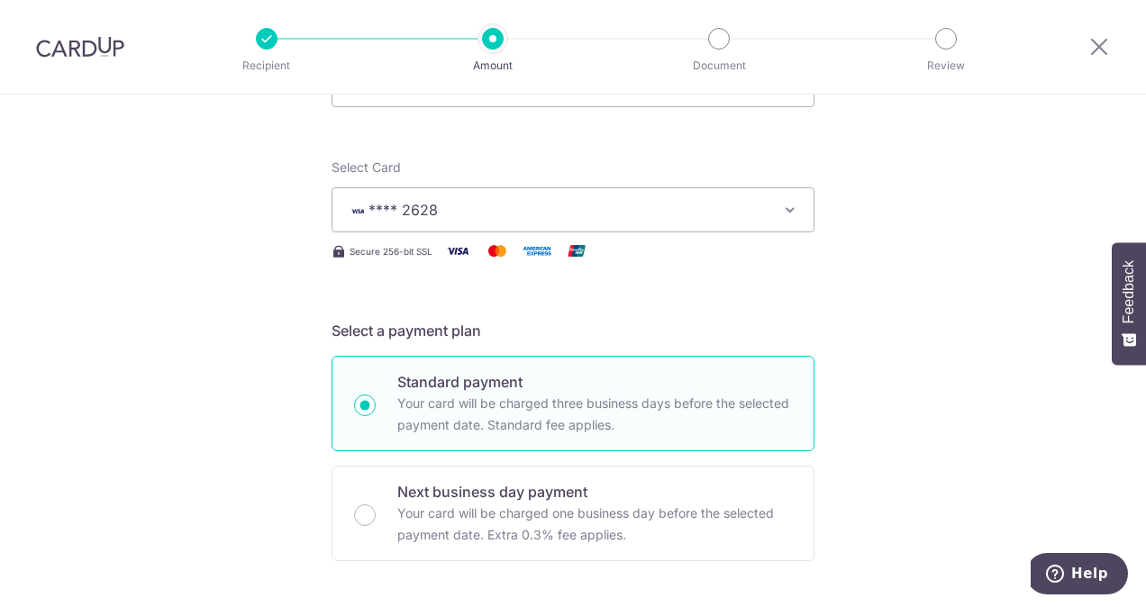
scroll to position [360, 0]
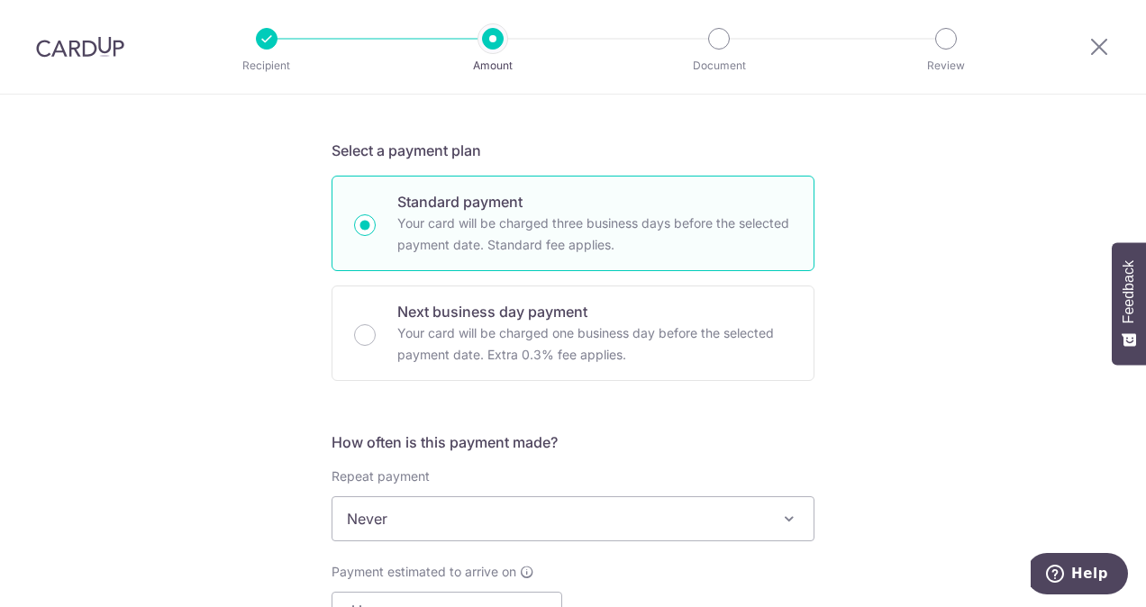
click at [901, 404] on div "Tell us more about your payment Enter payment amount SGD 1,590.60 1590.60 Selec…" at bounding box center [573, 589] width 1146 height 1711
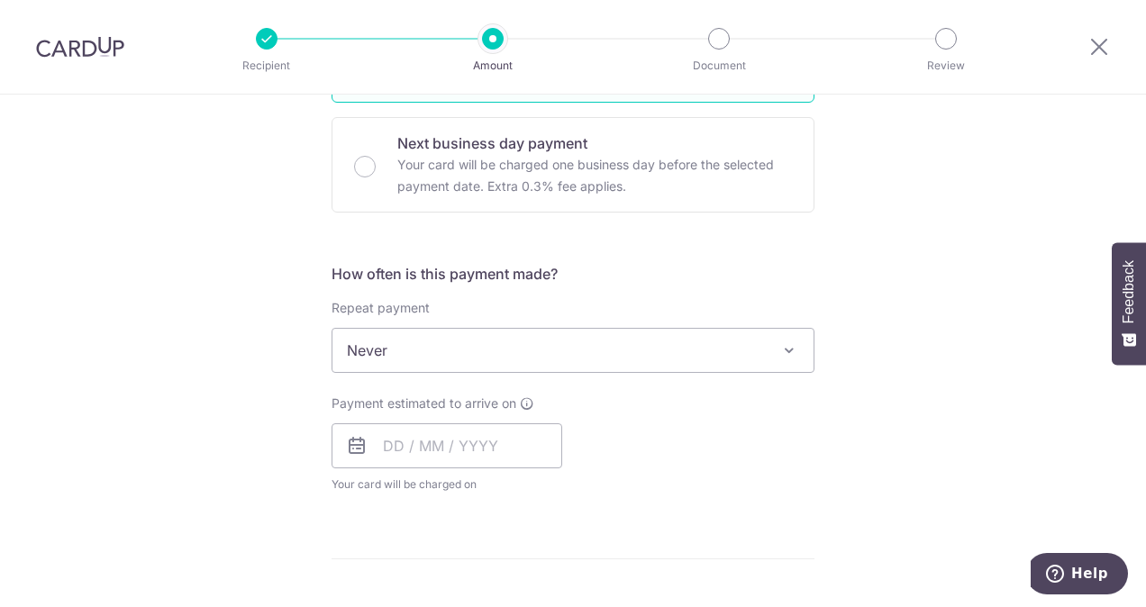
scroll to position [541, 0]
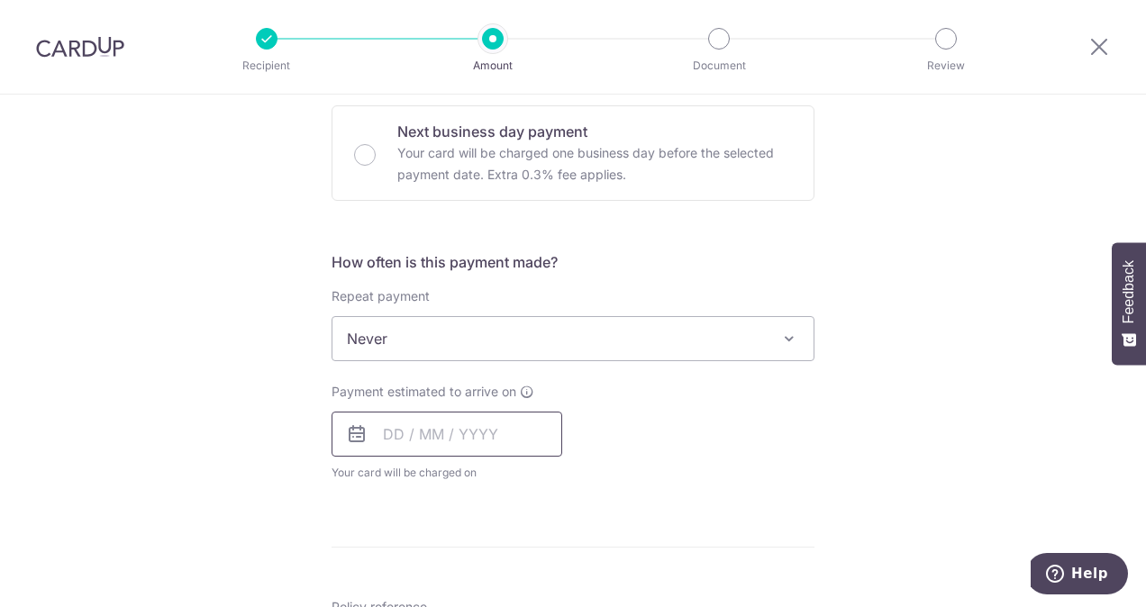
click at [495, 443] on input "text" at bounding box center [447, 434] width 231 height 45
click at [475, 596] on link "10" at bounding box center [476, 598] width 29 height 29
type input "10/09/2025"
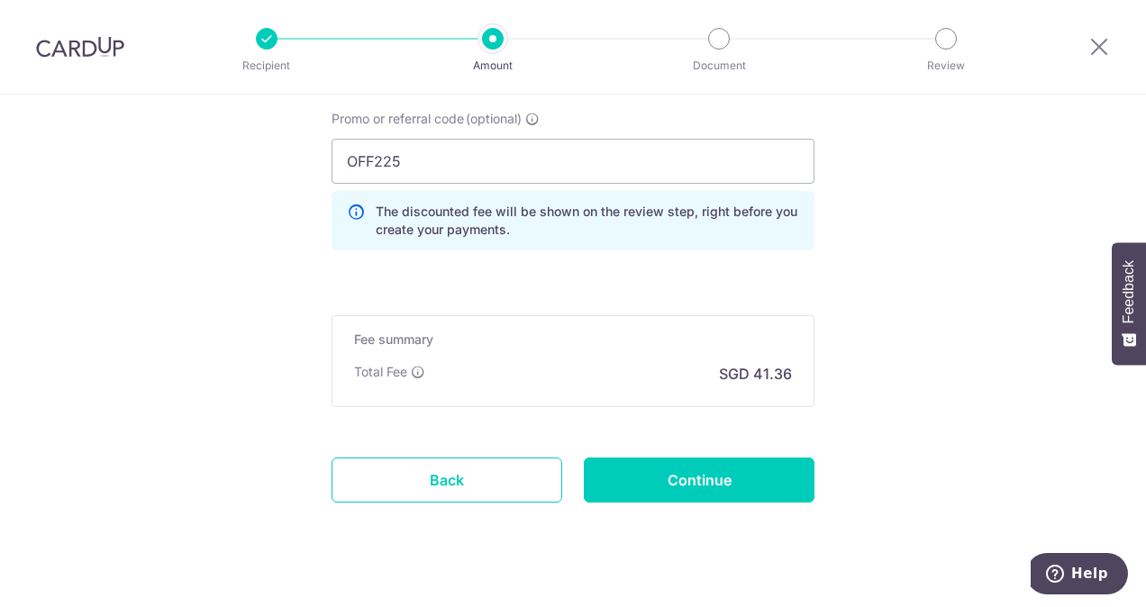
scroll to position [1261, 0]
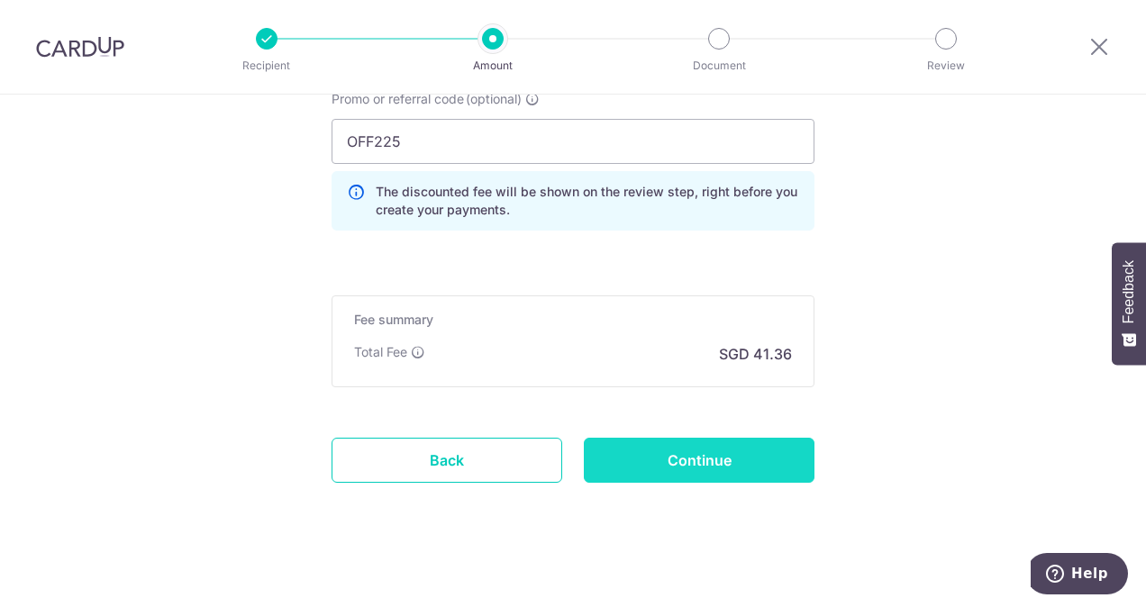
click at [718, 466] on input "Continue" at bounding box center [699, 460] width 231 height 45
type input "Create Schedule"
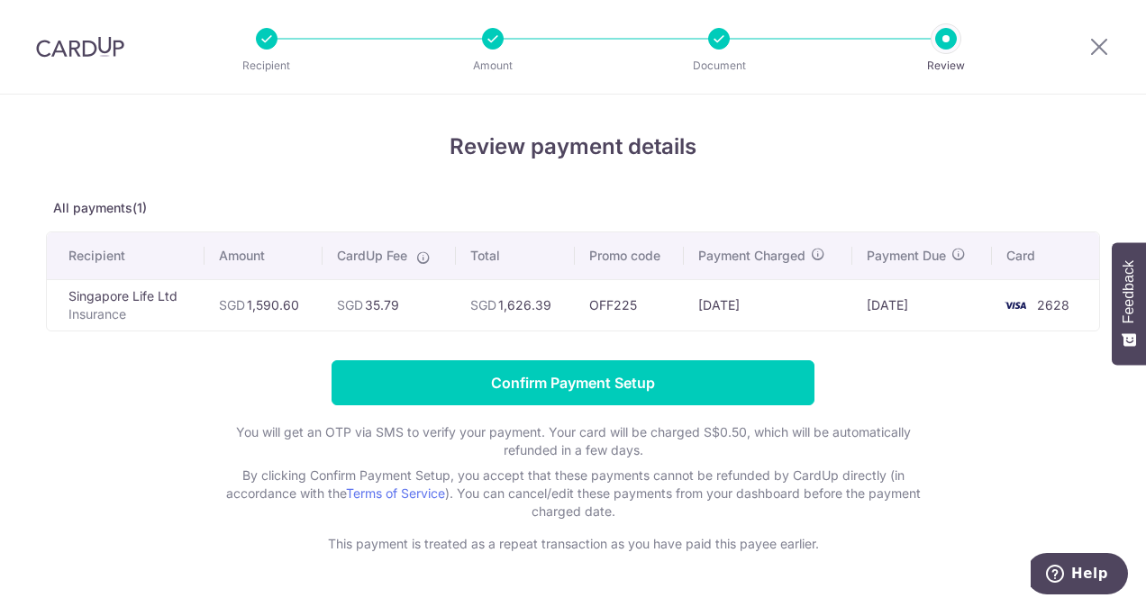
scroll to position [50, 0]
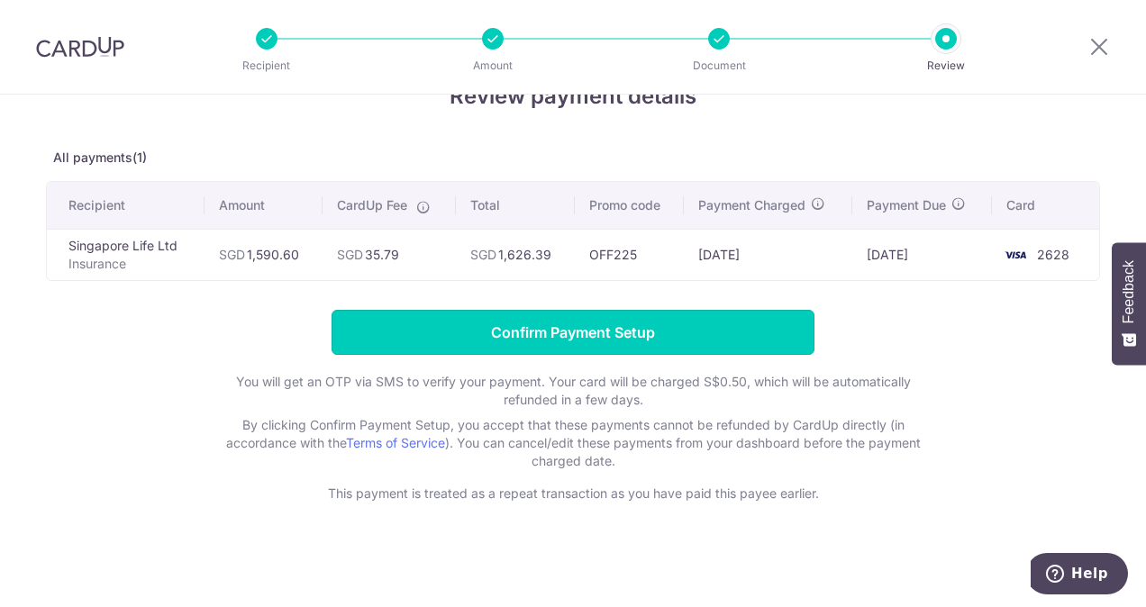
click at [596, 328] on input "Confirm Payment Setup" at bounding box center [573, 332] width 483 height 45
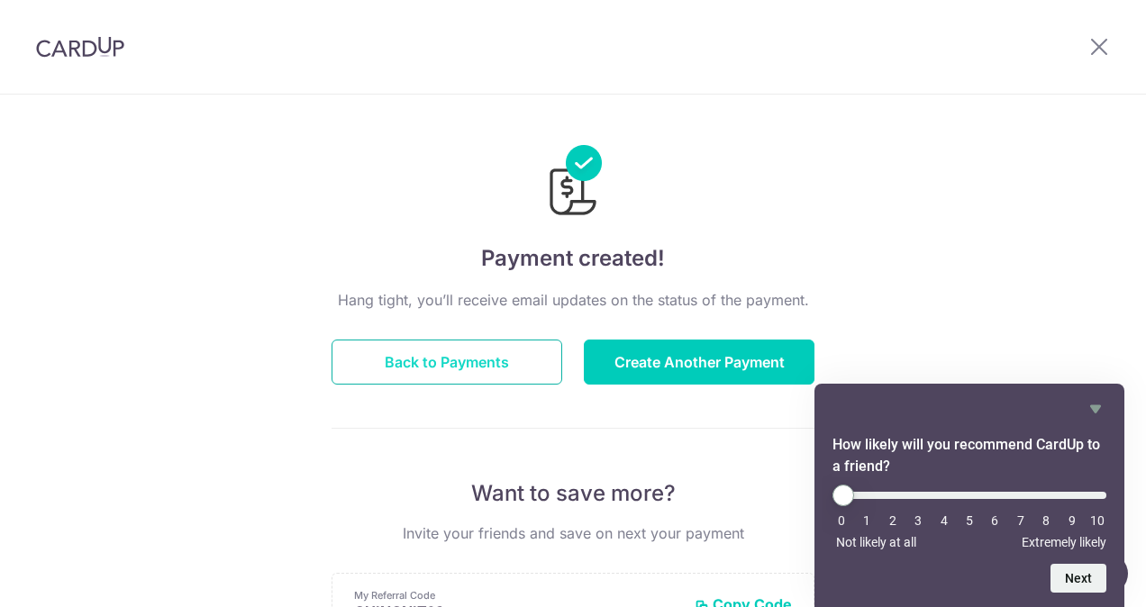
click at [480, 366] on button "Back to Payments" at bounding box center [447, 362] width 231 height 45
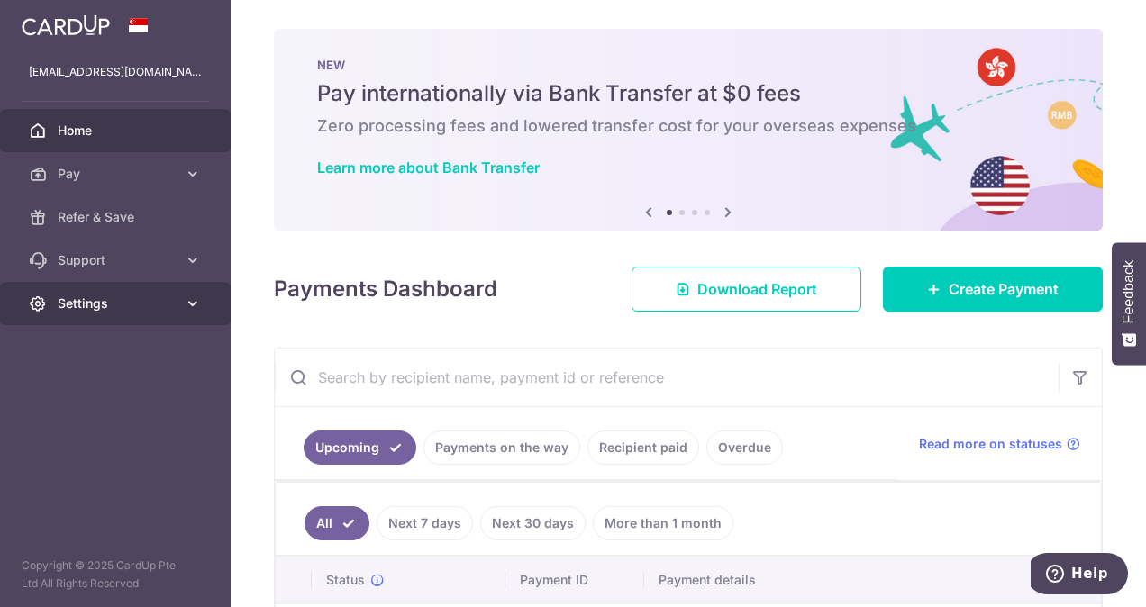
click at [192, 315] on link "Settings" at bounding box center [115, 303] width 231 height 43
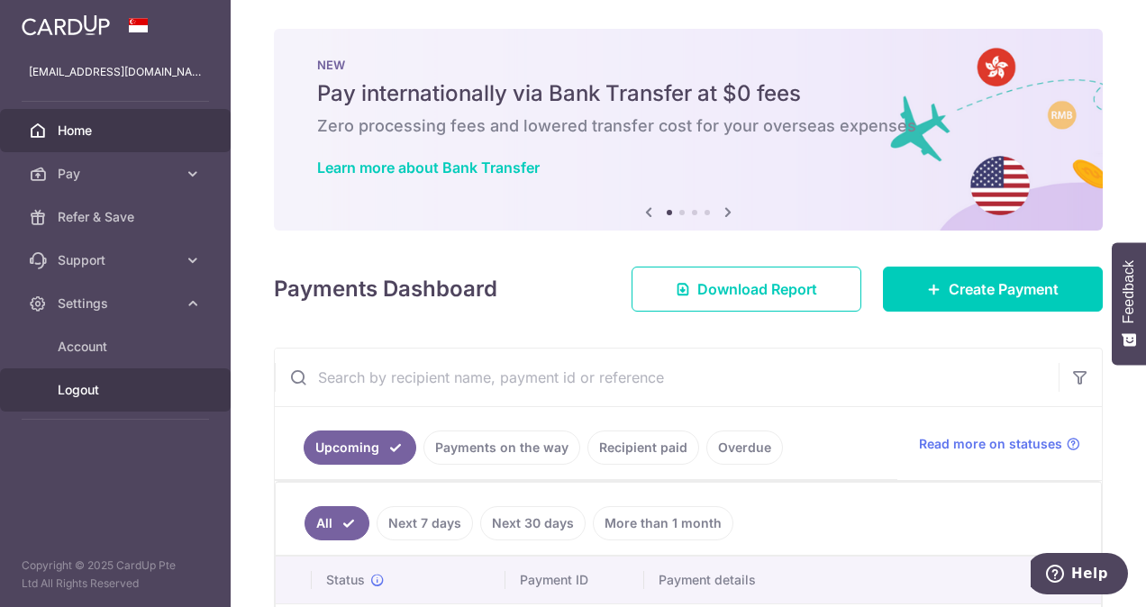
click at [129, 397] on span "Logout" at bounding box center [117, 390] width 119 height 18
